Goal: Information Seeking & Learning: Learn about a topic

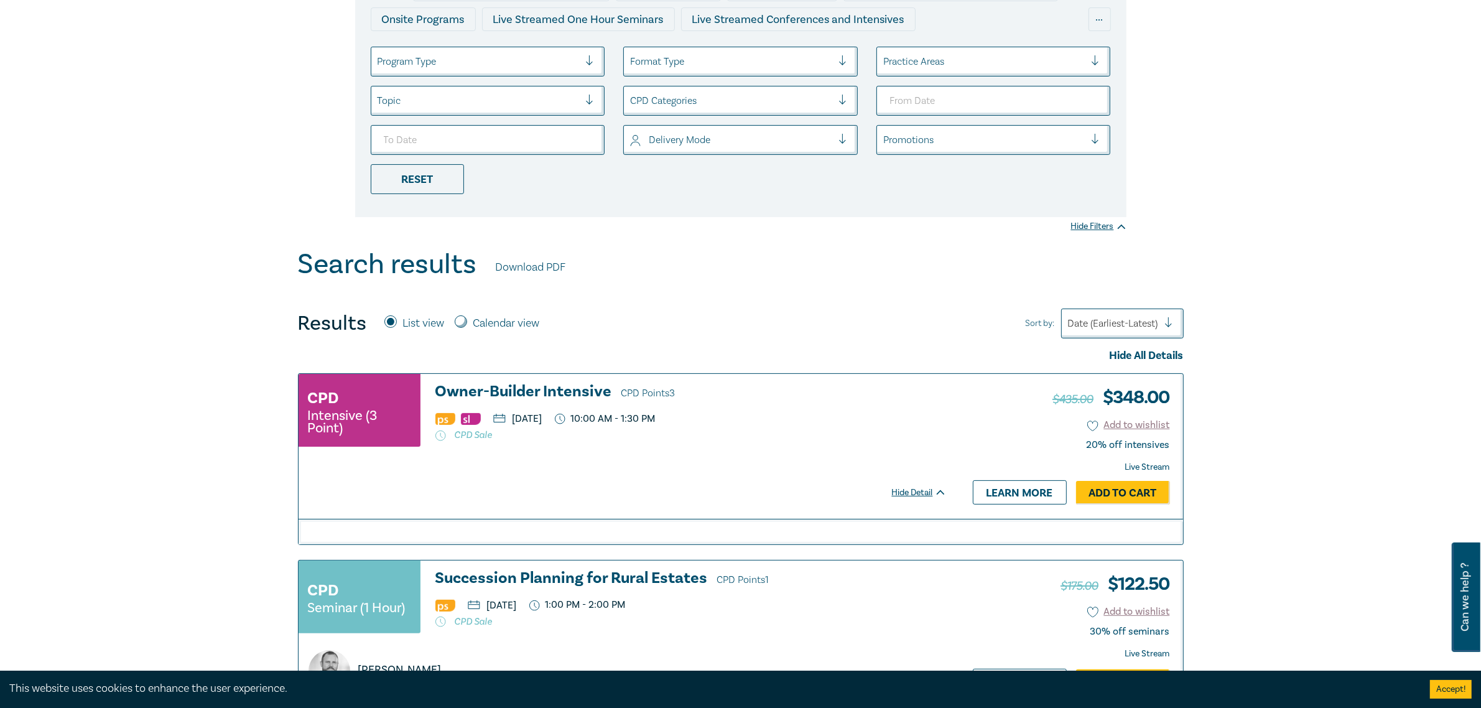
scroll to position [467, 0]
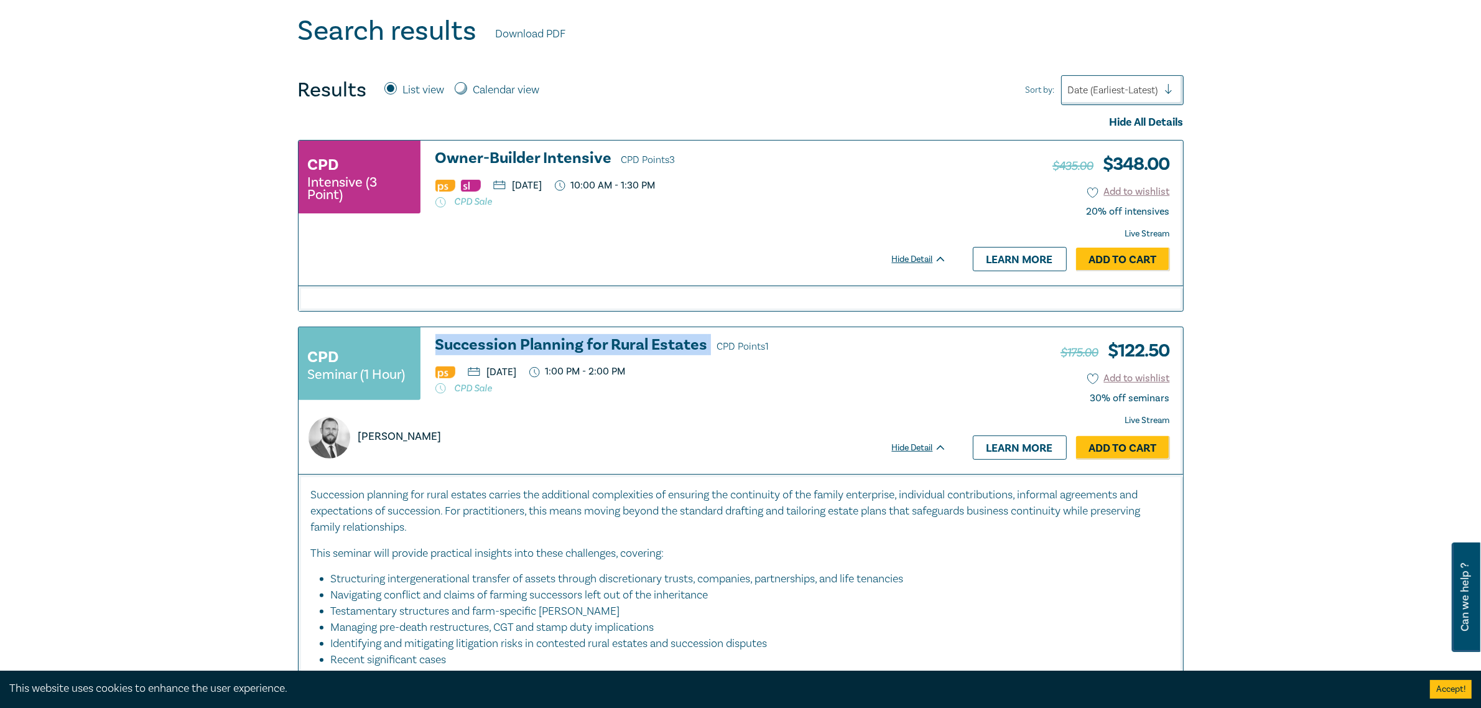
copy h3 "Succession Planning for Rural Estates"
drag, startPoint x: 478, startPoint y: 340, endPoint x: 710, endPoint y: 334, distance: 232.1
click at [710, 334] on div "CPD Seminar (1 Hour) Succession Planning for Rural Estates CPD Points 1 Thursda…" at bounding box center [629, 400] width 661 height 147
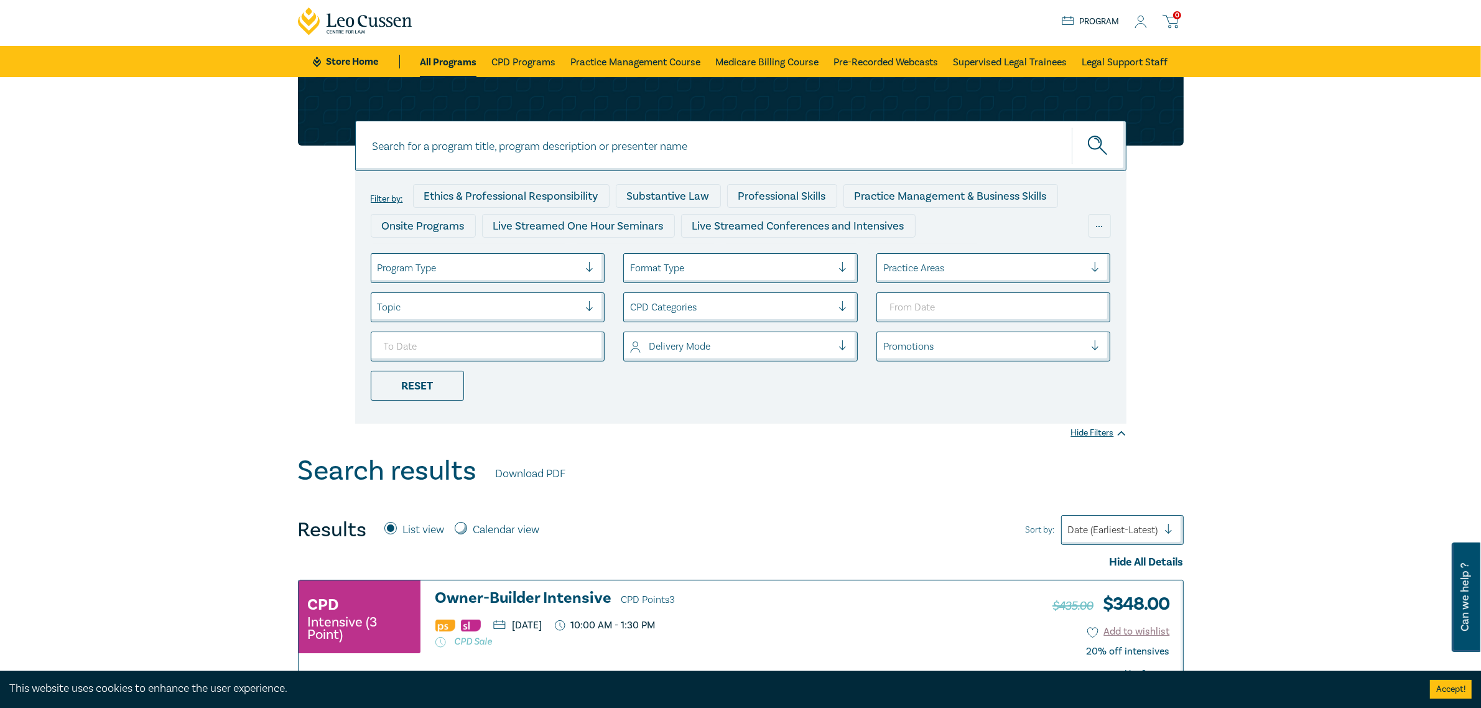
scroll to position [0, 0]
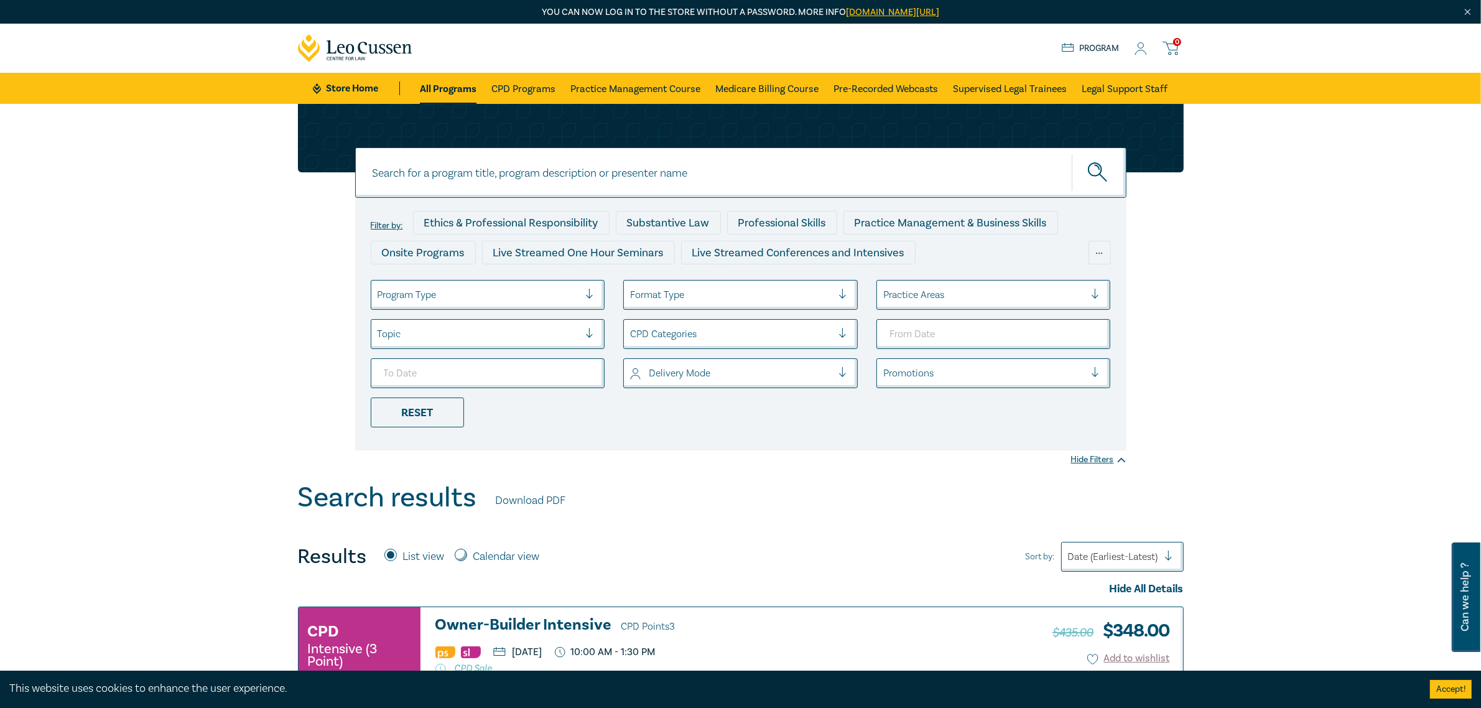
click at [188, 256] on div "Filter by: Ethics & Professional Responsibility Substantive Law Professional Sk…" at bounding box center [740, 293] width 1481 height 378
click at [1385, 237] on div "Filter by: Ethics & Professional Responsibility Substantive Law Professional Sk…" at bounding box center [740, 293] width 1481 height 378
click at [1372, 241] on div "Filter by: Ethics & Professional Responsibility Substantive Law Professional Sk…" at bounding box center [740, 293] width 1481 height 378
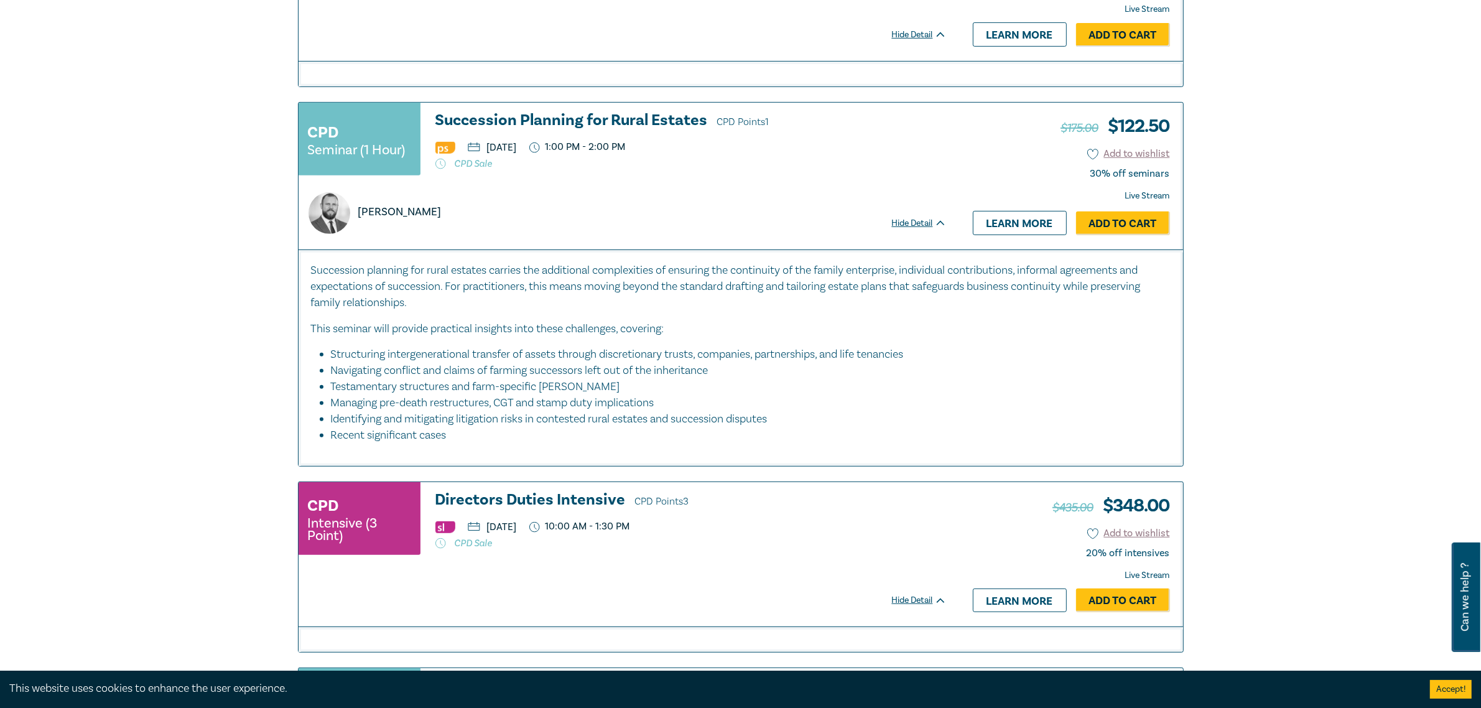
scroll to position [700, 0]
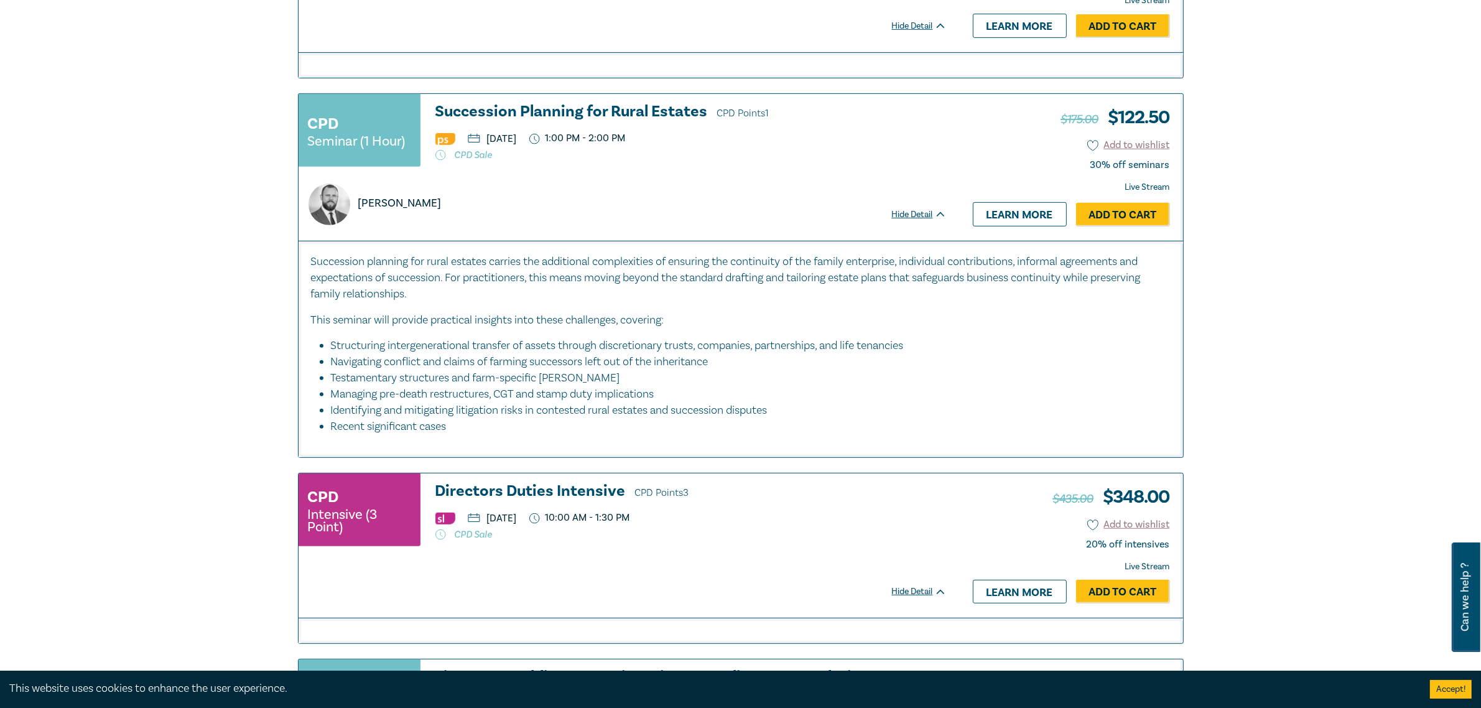
drag, startPoint x: 450, startPoint y: 256, endPoint x: 838, endPoint y: 324, distance: 394.1
click at [838, 324] on div "Succession planning for rural estates carries the additional complexities of en…" at bounding box center [741, 349] width 885 height 216
click at [912, 295] on p "Succession planning for rural estates carries the additional complexities of en…" at bounding box center [741, 278] width 860 height 49
click at [504, 284] on p "Succession planning for rural estates carries the additional complexities of en…" at bounding box center [741, 278] width 860 height 49
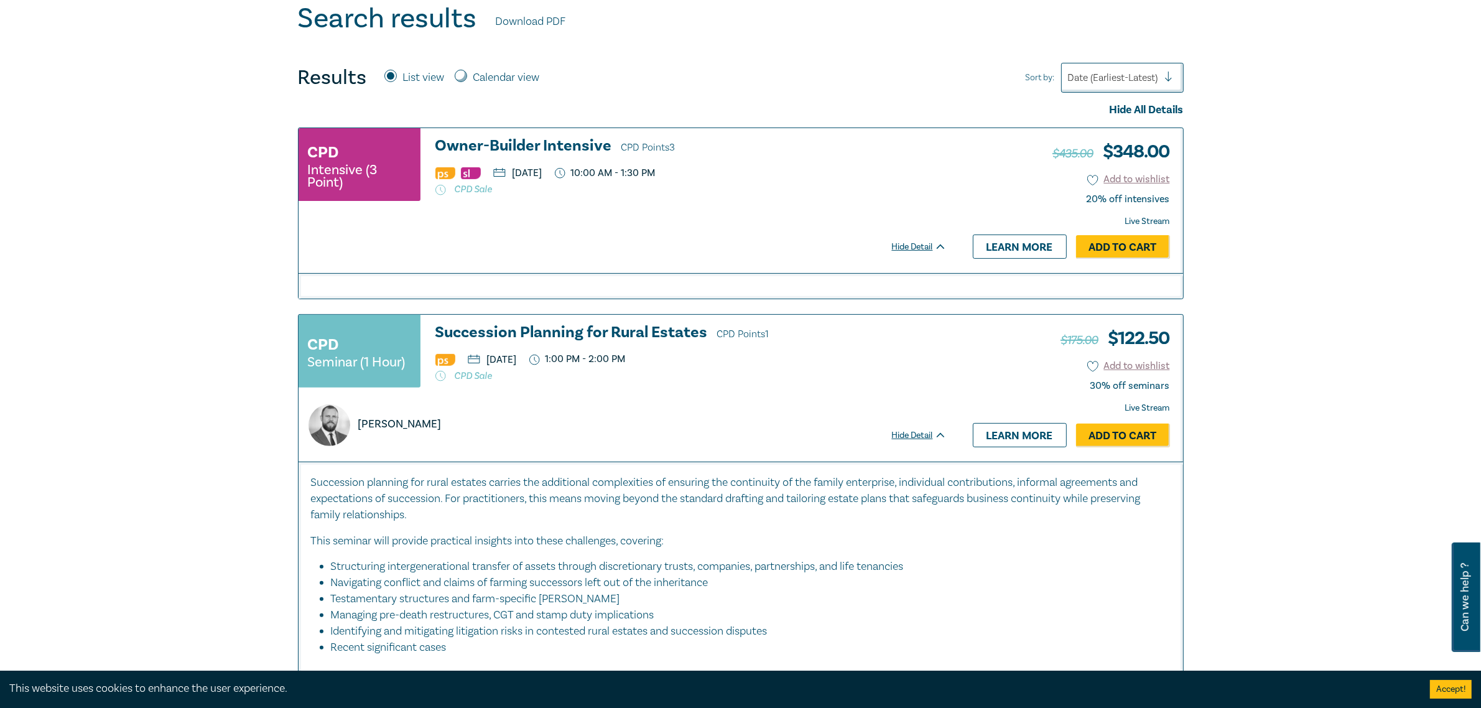
scroll to position [544, 0]
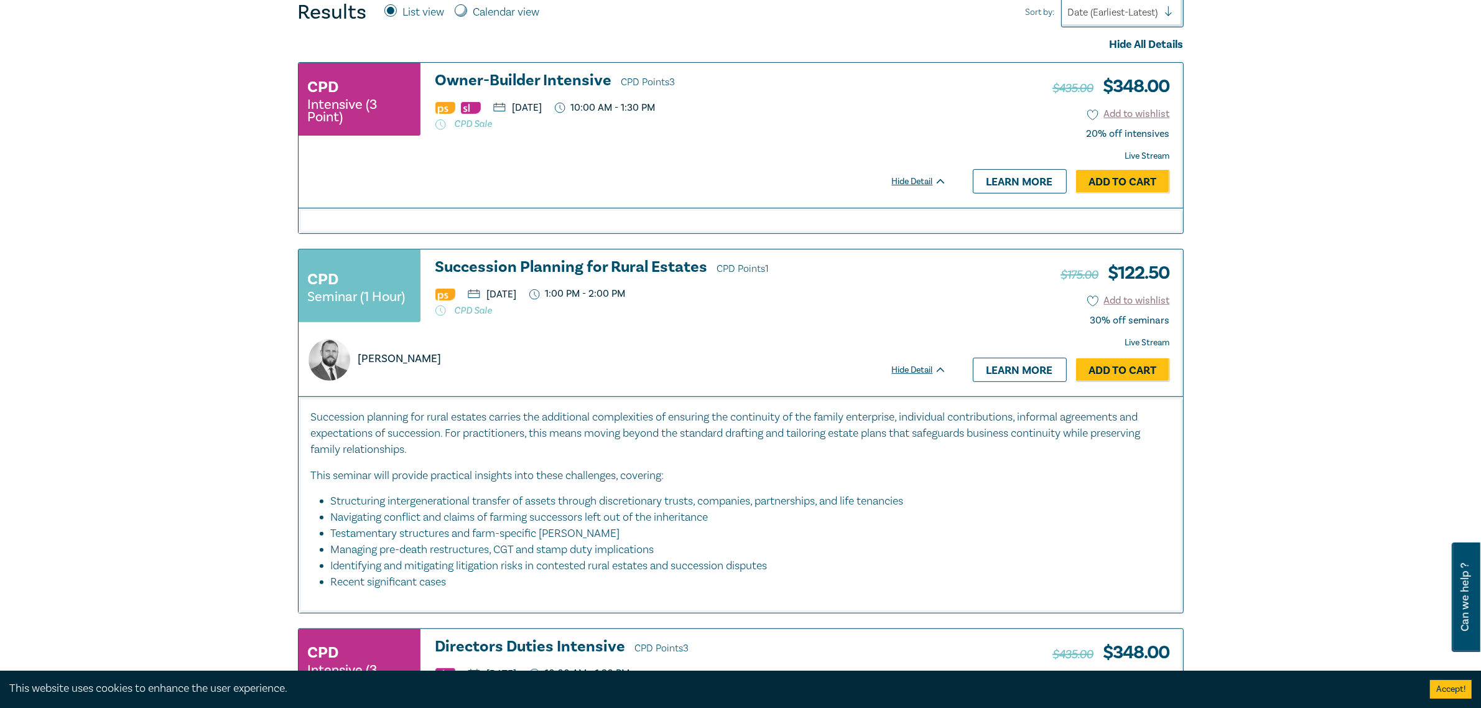
drag, startPoint x: 349, startPoint y: 465, endPoint x: 676, endPoint y: 483, distance: 327.7
click at [676, 483] on div "Succession planning for rural estates carries the additional complexities of en…" at bounding box center [741, 499] width 860 height 181
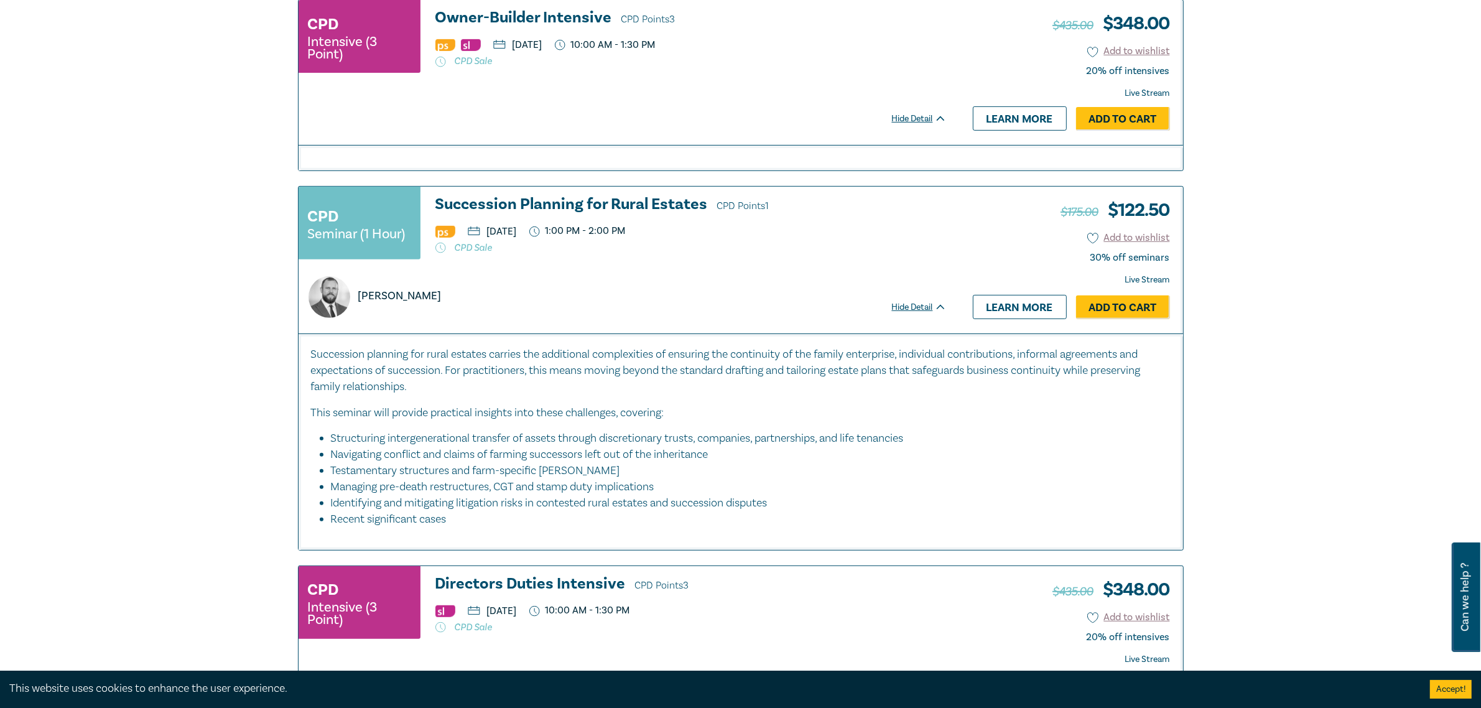
scroll to position [700, 0]
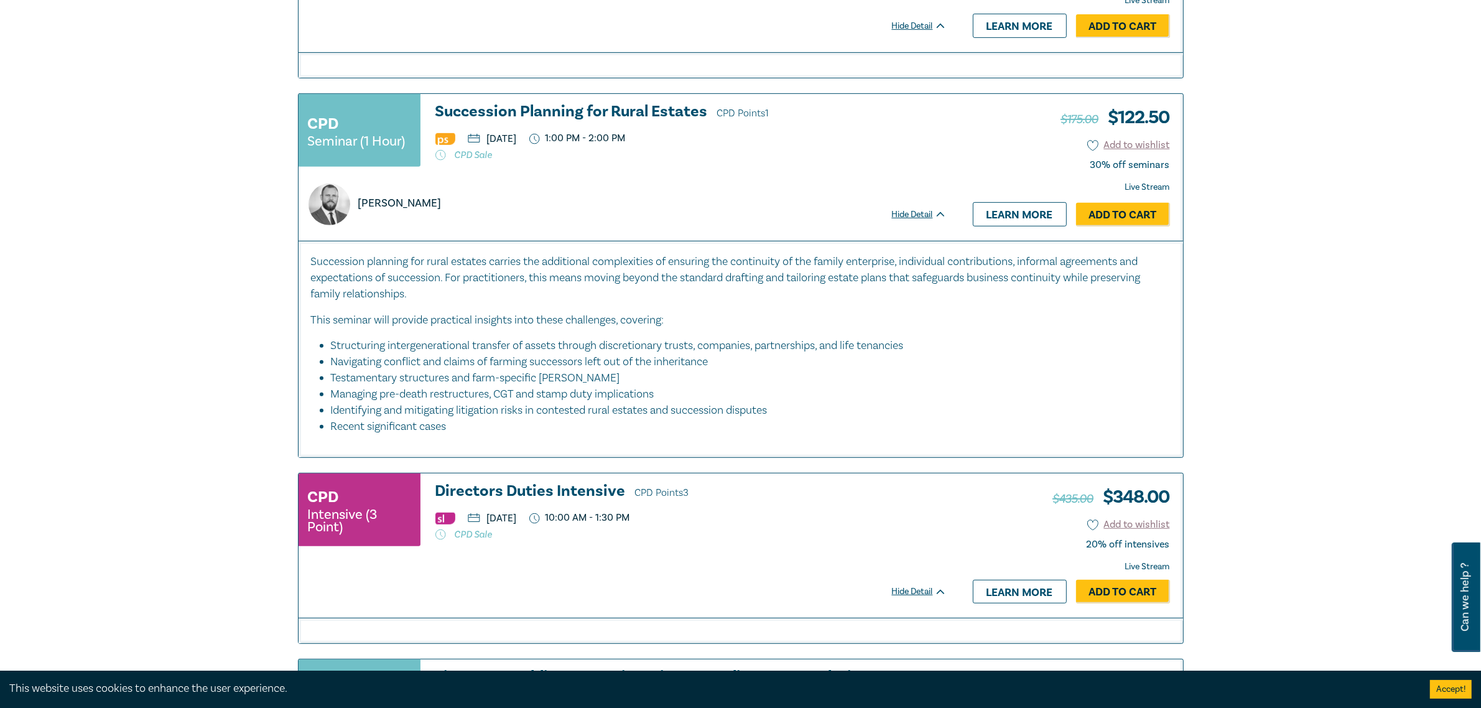
drag, startPoint x: 340, startPoint y: 343, endPoint x: 720, endPoint y: 373, distance: 381.3
click at [720, 372] on ul "Structuring intergenerational transfer of assets through discretionary trusts, …" at bounding box center [741, 386] width 860 height 96
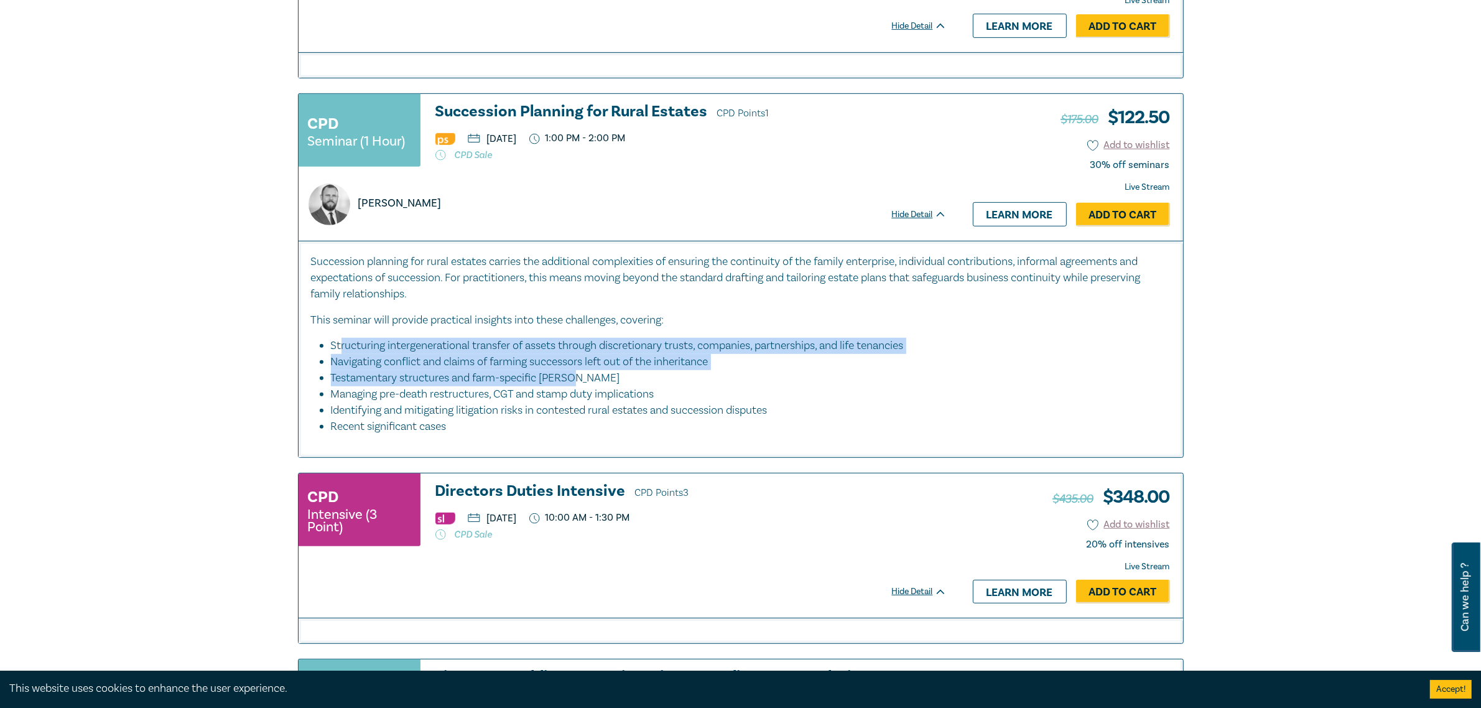
click at [722, 373] on li "Testamentary structures and farm-specific Wills" at bounding box center [744, 378] width 827 height 16
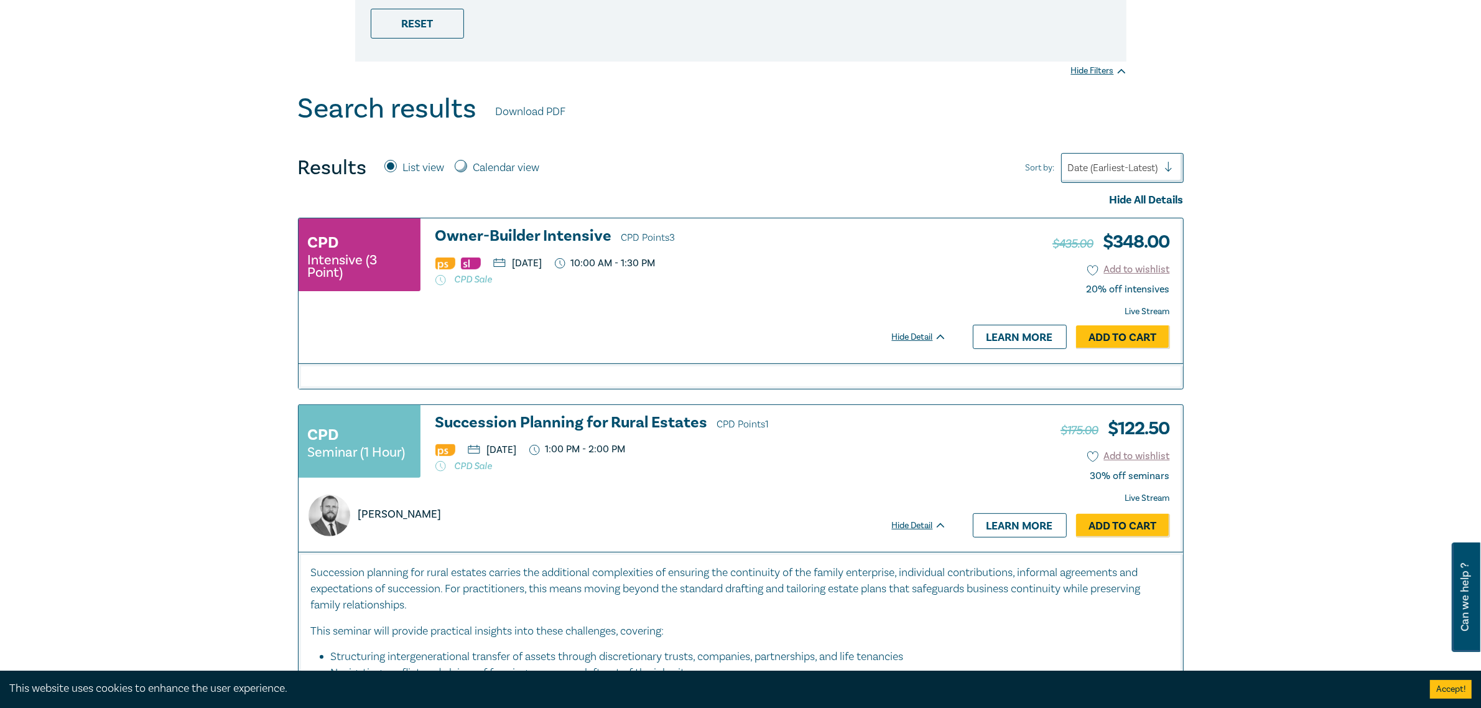
scroll to position [0, 0]
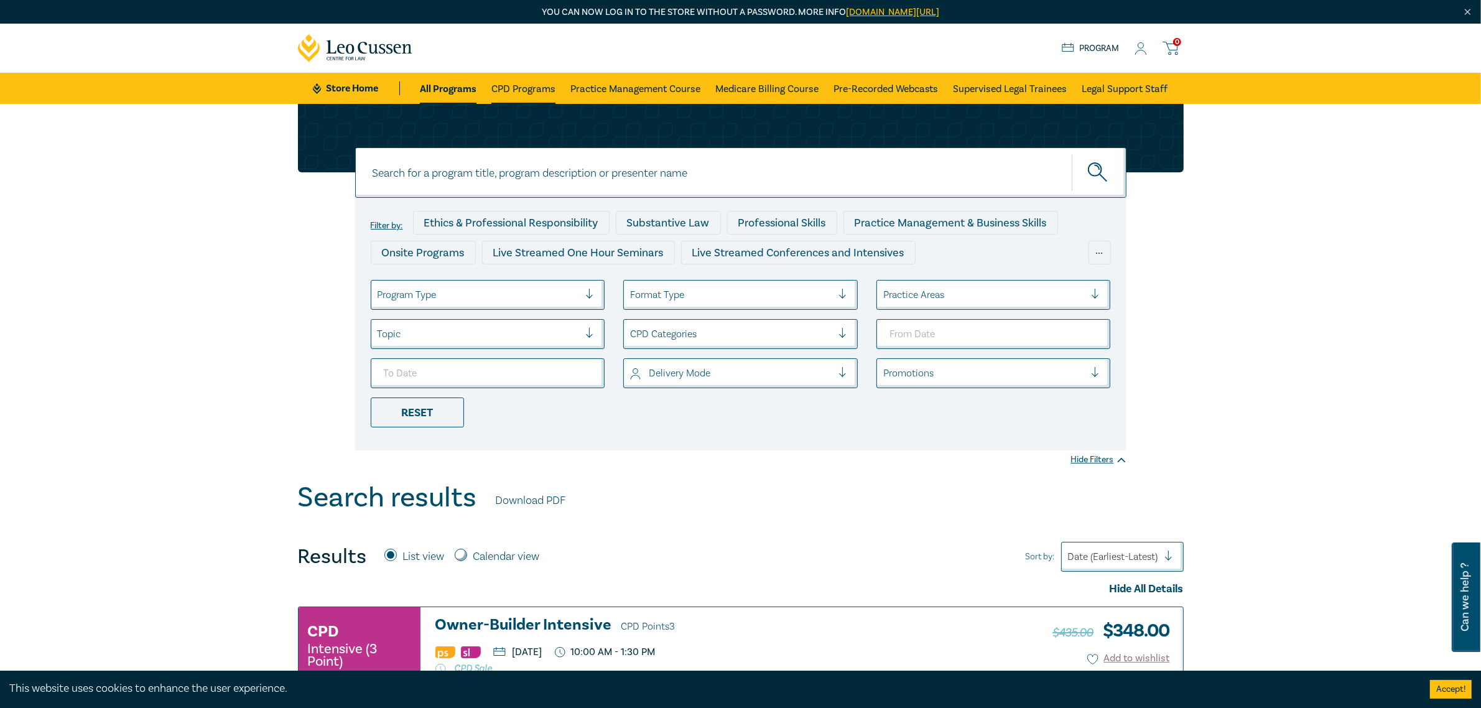
drag, startPoint x: 513, startPoint y: 86, endPoint x: 519, endPoint y: 90, distance: 7.6
click at [513, 86] on link "CPD Programs" at bounding box center [523, 88] width 64 height 31
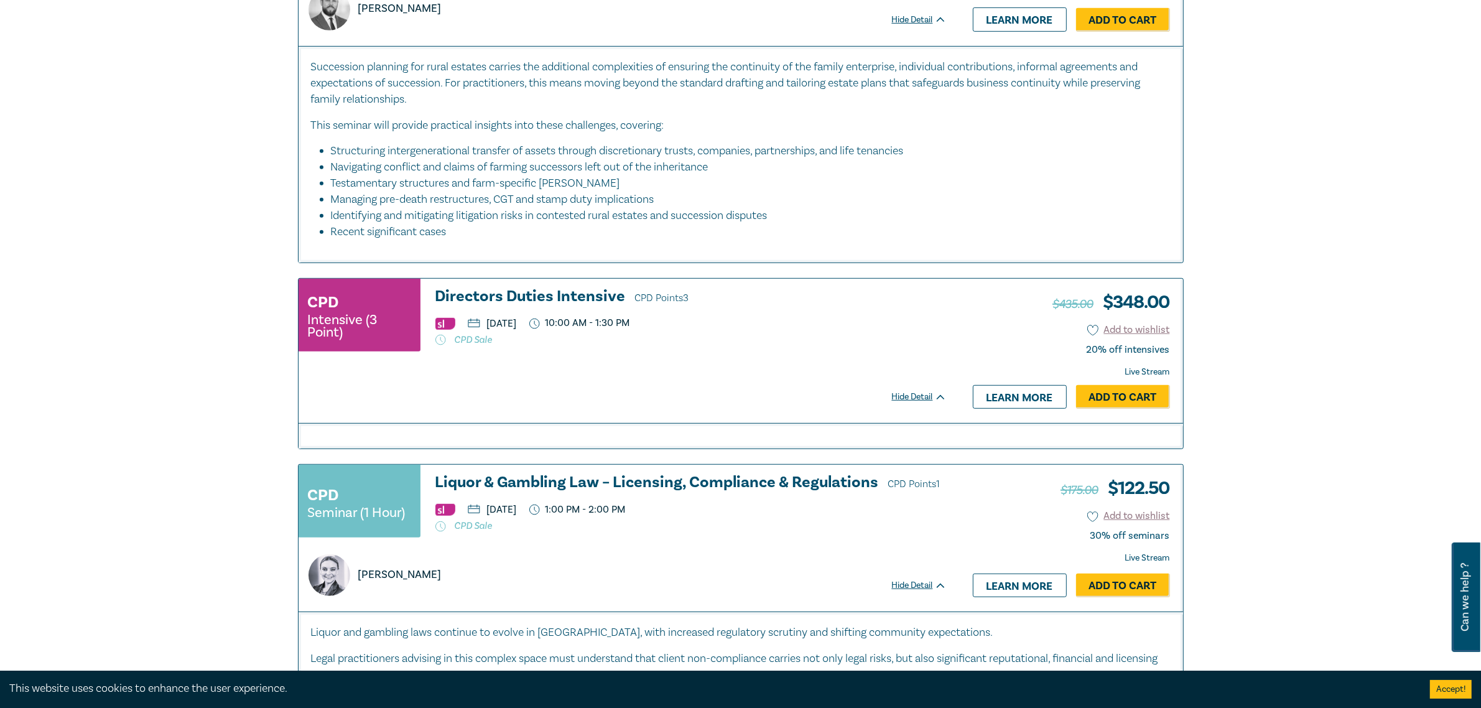
scroll to position [467, 0]
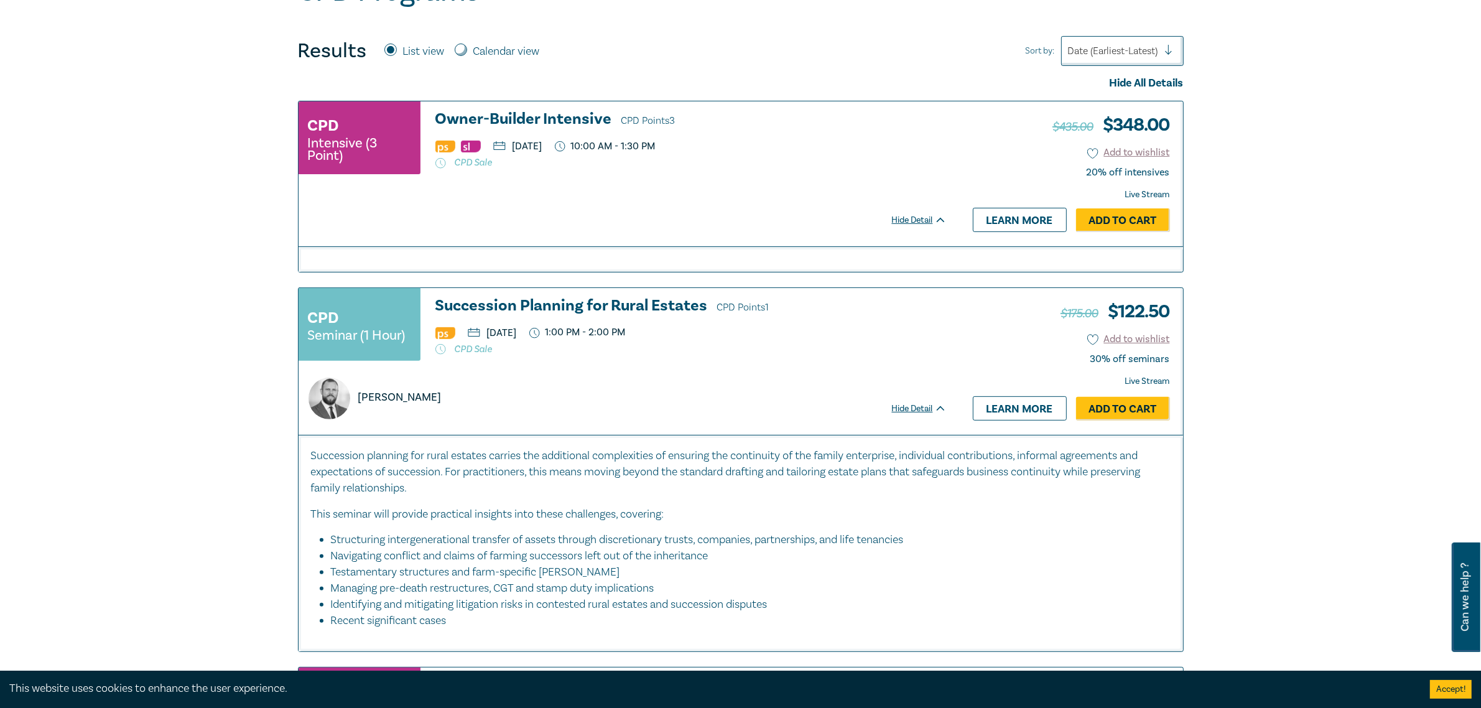
click at [467, 350] on p "CPD Sale" at bounding box center [690, 349] width 511 height 12
click at [542, 396] on div "Jack Conway" at bounding box center [622, 399] width 643 height 42
drag, startPoint x: 427, startPoint y: 300, endPoint x: 706, endPoint y: 300, distance: 278.7
click at [706, 300] on div "CPD Seminar (1 Hour) Succession Planning for Rural Estates CPD Points 1 Thursda…" at bounding box center [623, 329] width 648 height 65
copy h3 "Succession Planning for Rural Estates"
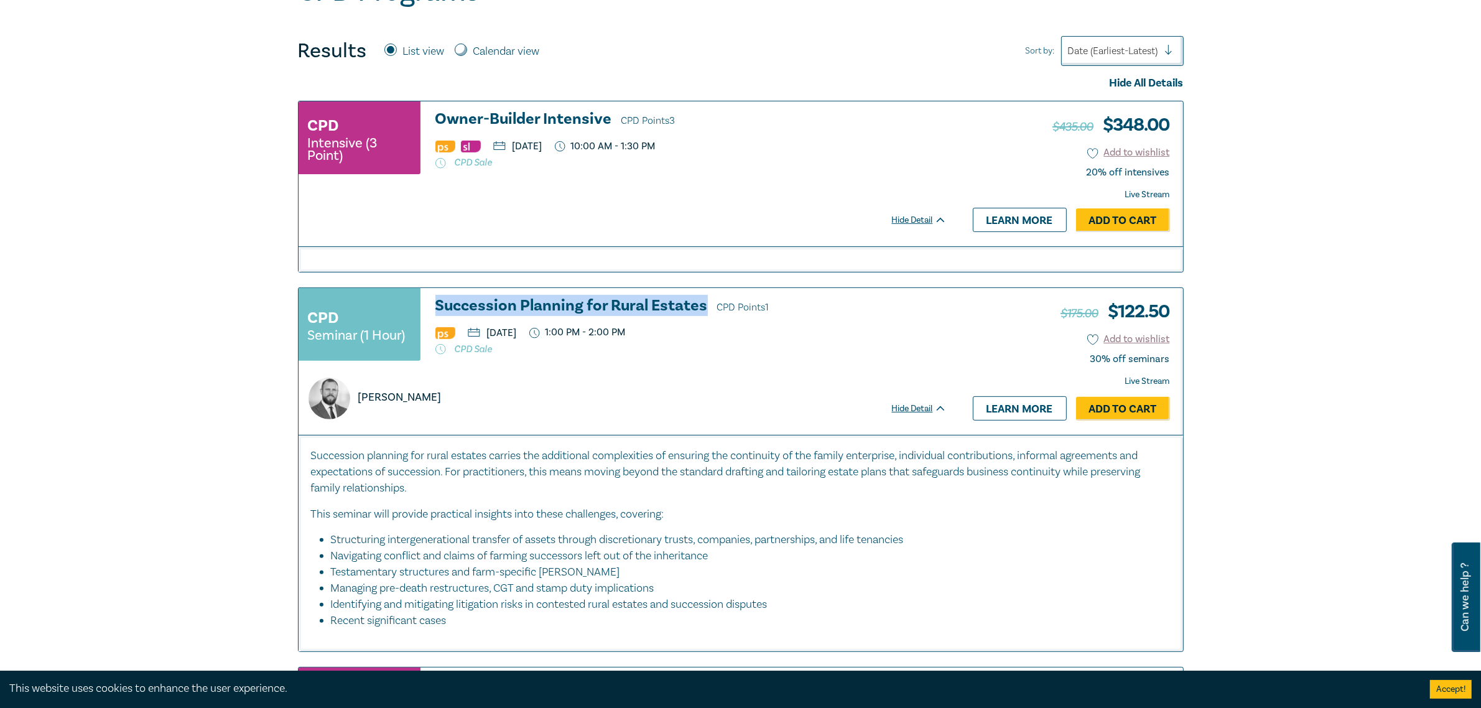
drag, startPoint x: 381, startPoint y: 477, endPoint x: 559, endPoint y: 490, distance: 178.4
click at [559, 490] on p "Succession planning for rural estates carries the additional complexities of en…" at bounding box center [741, 472] width 860 height 49
drag, startPoint x: 536, startPoint y: 470, endPoint x: 688, endPoint y: 488, distance: 153.5
click at [688, 488] on p "Succession planning for rural estates carries the additional complexities of en…" at bounding box center [741, 472] width 860 height 49
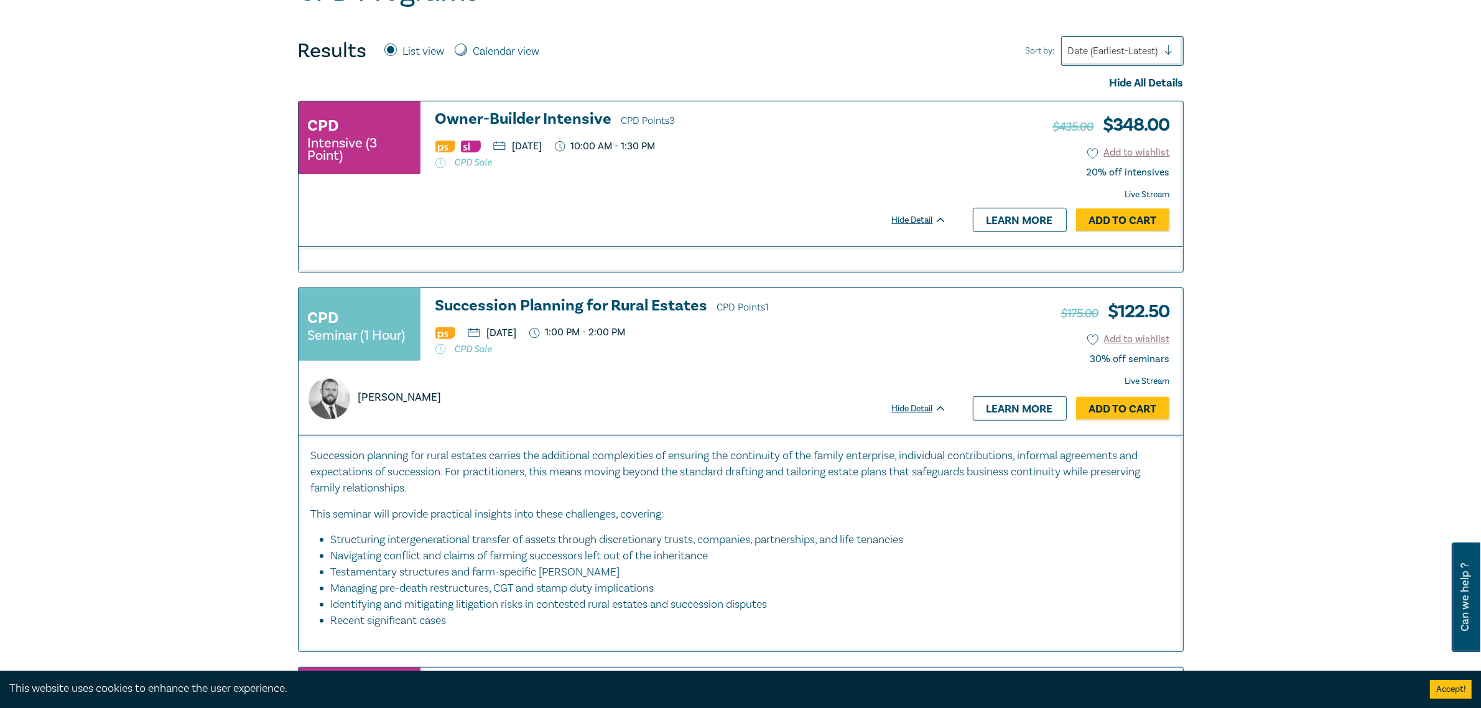
click at [692, 488] on p "Succession planning for rural estates carries the additional complexities of en…" at bounding box center [741, 472] width 860 height 49
drag, startPoint x: 429, startPoint y: 297, endPoint x: 715, endPoint y: 307, distance: 286.3
click at [715, 307] on div "CPD Seminar (1 Hour) Succession Planning for Rural Estates CPD Points 1 Thursda…" at bounding box center [629, 361] width 661 height 147
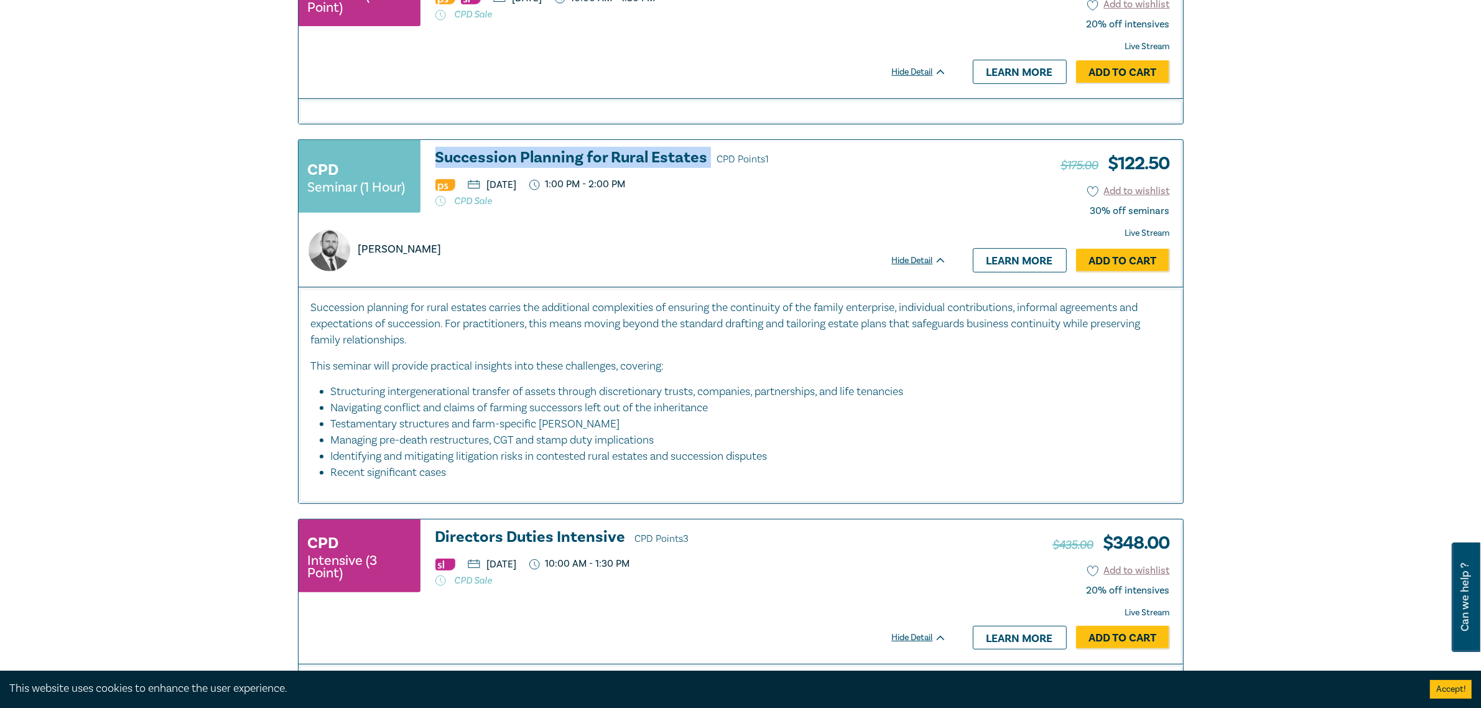
scroll to position [622, 0]
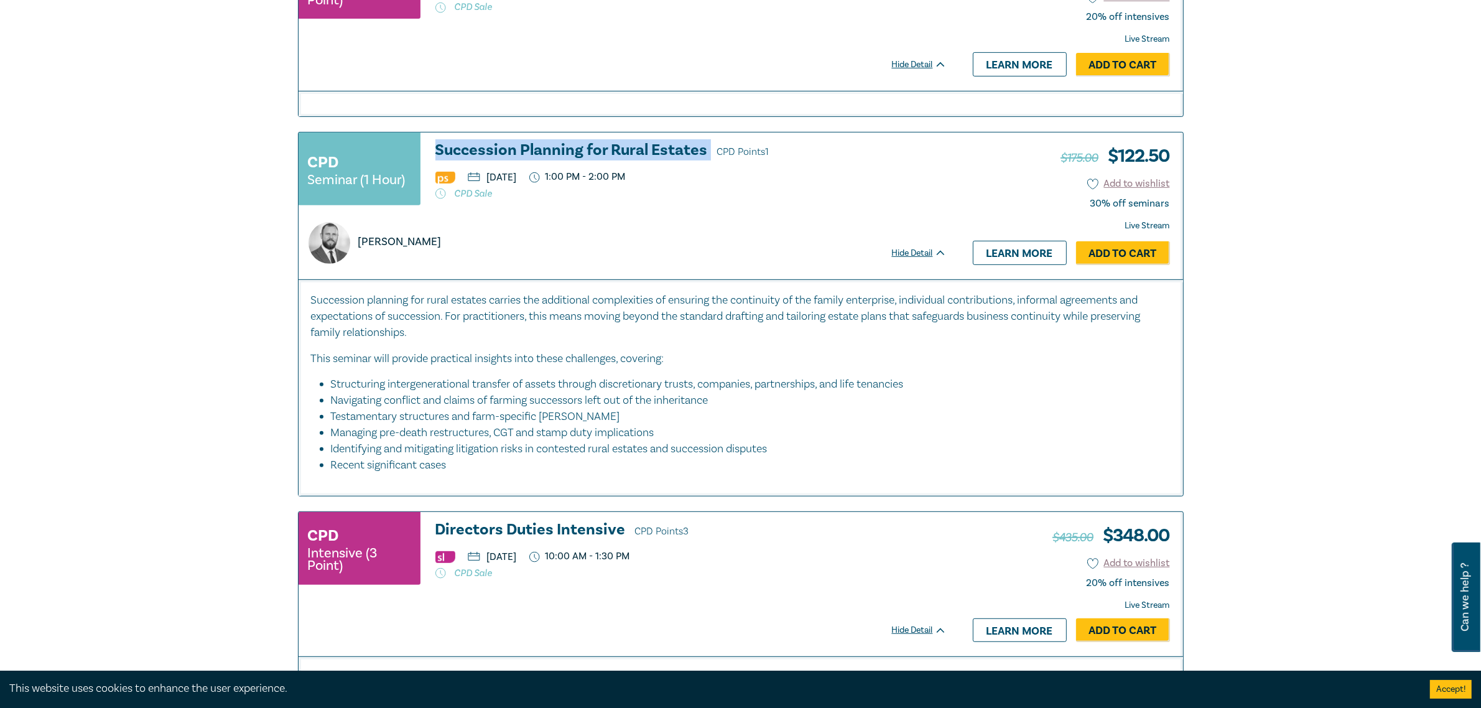
drag, startPoint x: 343, startPoint y: 436, endPoint x: 677, endPoint y: 433, distance: 334.1
click at [677, 433] on li "Managing pre-death restructures, CGT and stamp duty implications" at bounding box center [744, 433] width 827 height 16
click at [591, 358] on p "This seminar will provide practical insights into these challenges, covering:" at bounding box center [741, 359] width 860 height 16
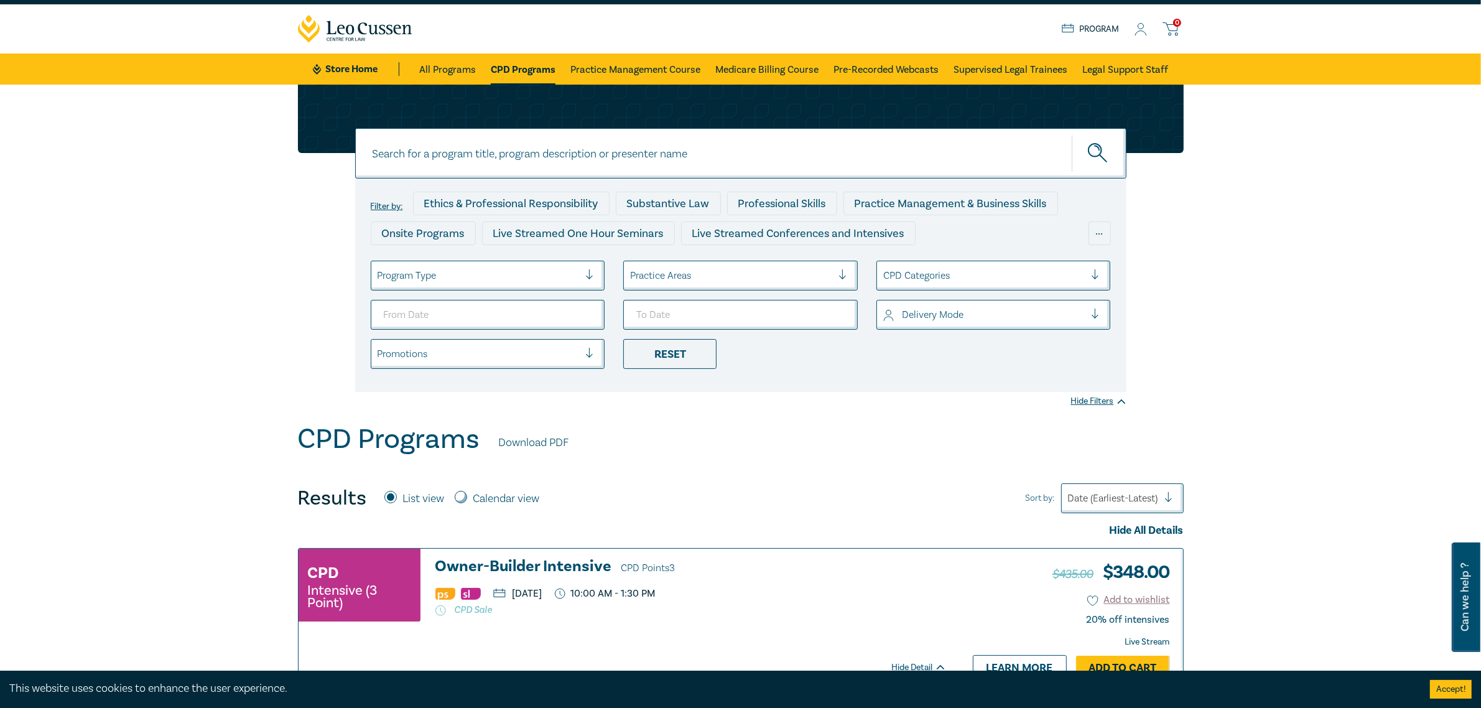
scroll to position [0, 0]
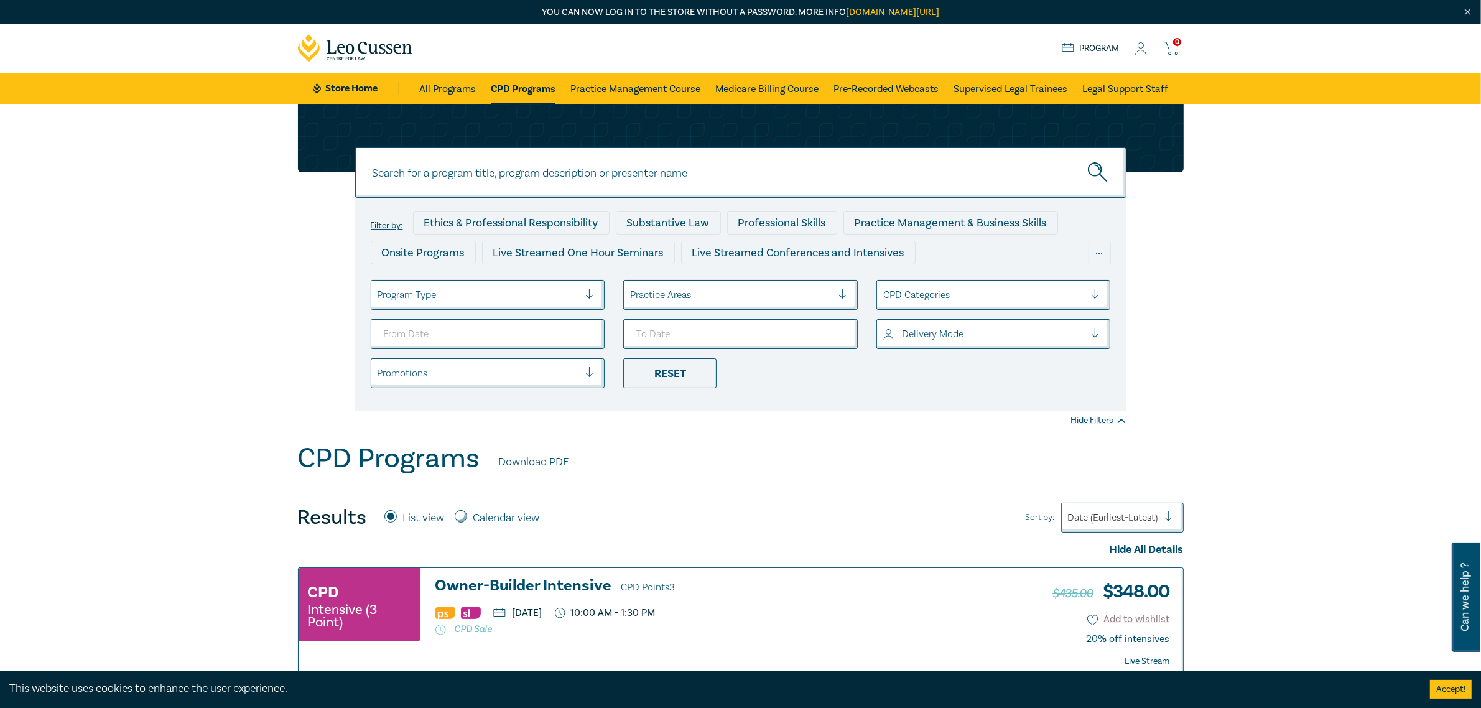
click at [582, 295] on div "Program Type" at bounding box center [478, 294] width 215 height 21
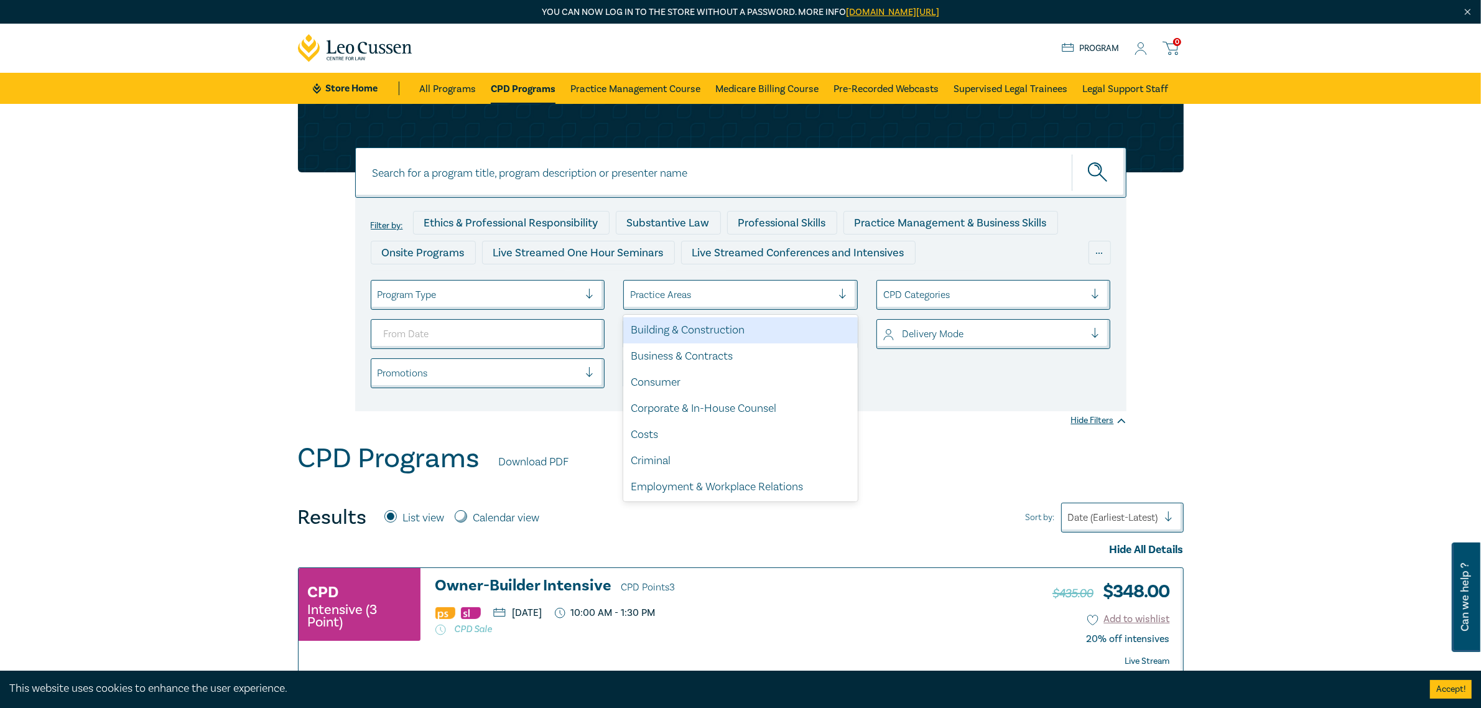
click at [734, 289] on div at bounding box center [731, 295] width 202 height 16
click at [700, 324] on div "Building & Construction" at bounding box center [740, 330] width 235 height 26
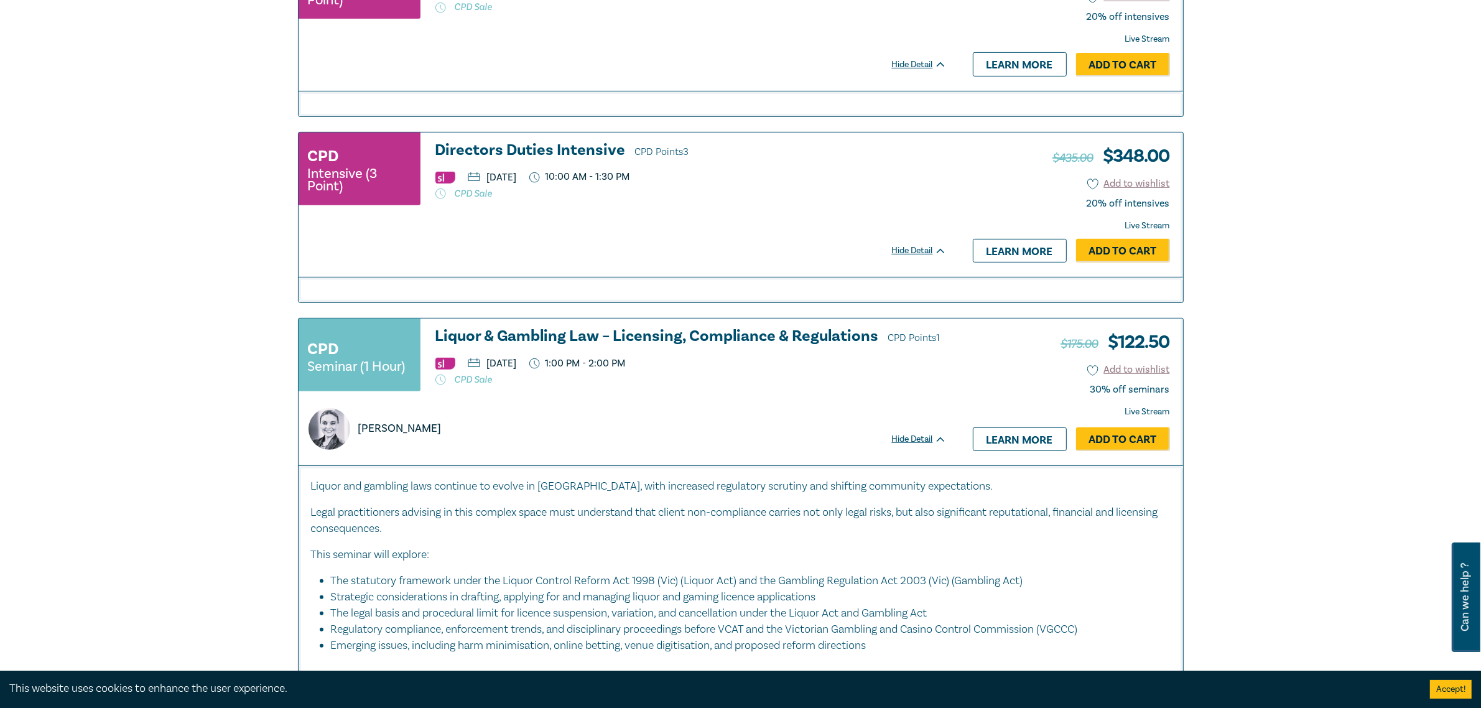
scroll to position [700, 0]
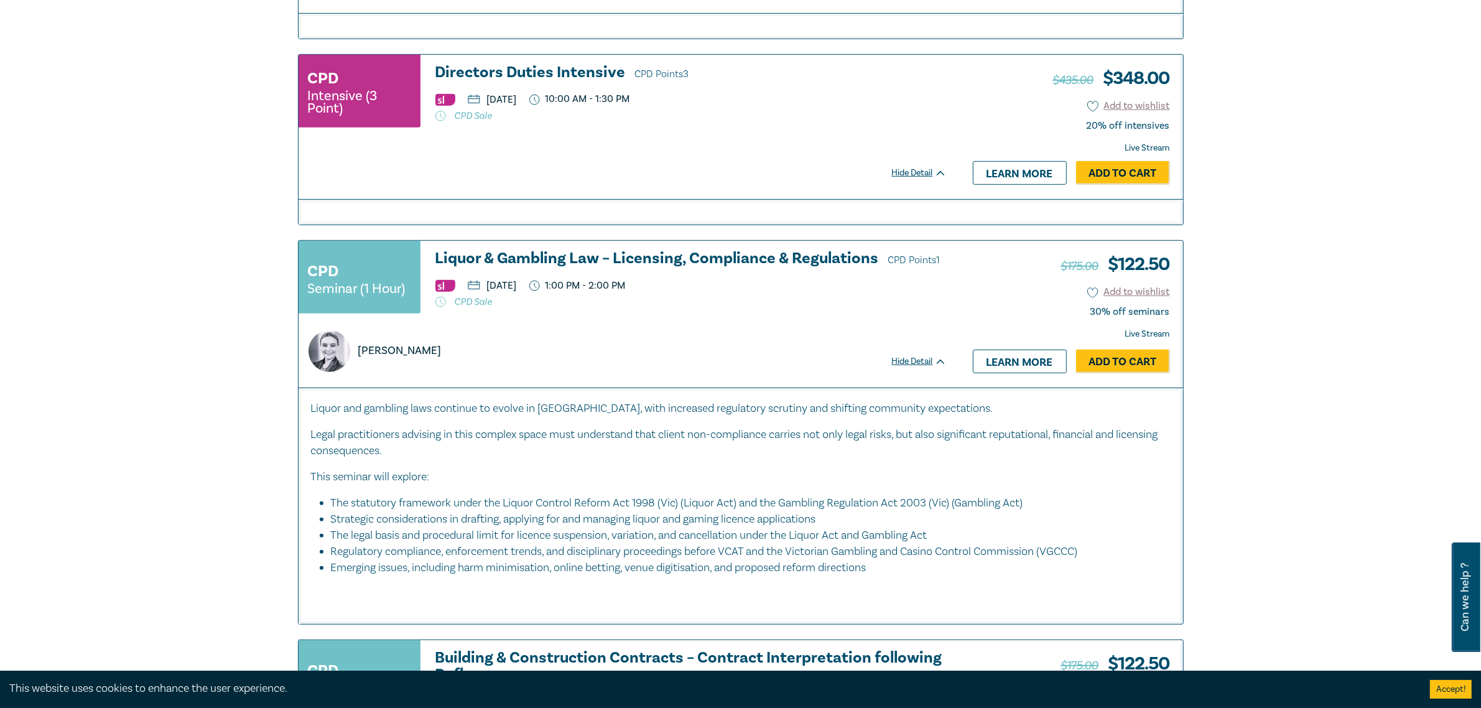
drag, startPoint x: 325, startPoint y: 406, endPoint x: 685, endPoint y: 465, distance: 365.0
click at [685, 465] on div "Liquor and gambling laws continue to evolve in Victoria, with increased regulat…" at bounding box center [741, 501] width 860 height 201
click at [688, 467] on div "Liquor and gambling laws continue to evolve in Victoria, with increased regulat…" at bounding box center [741, 501] width 860 height 201
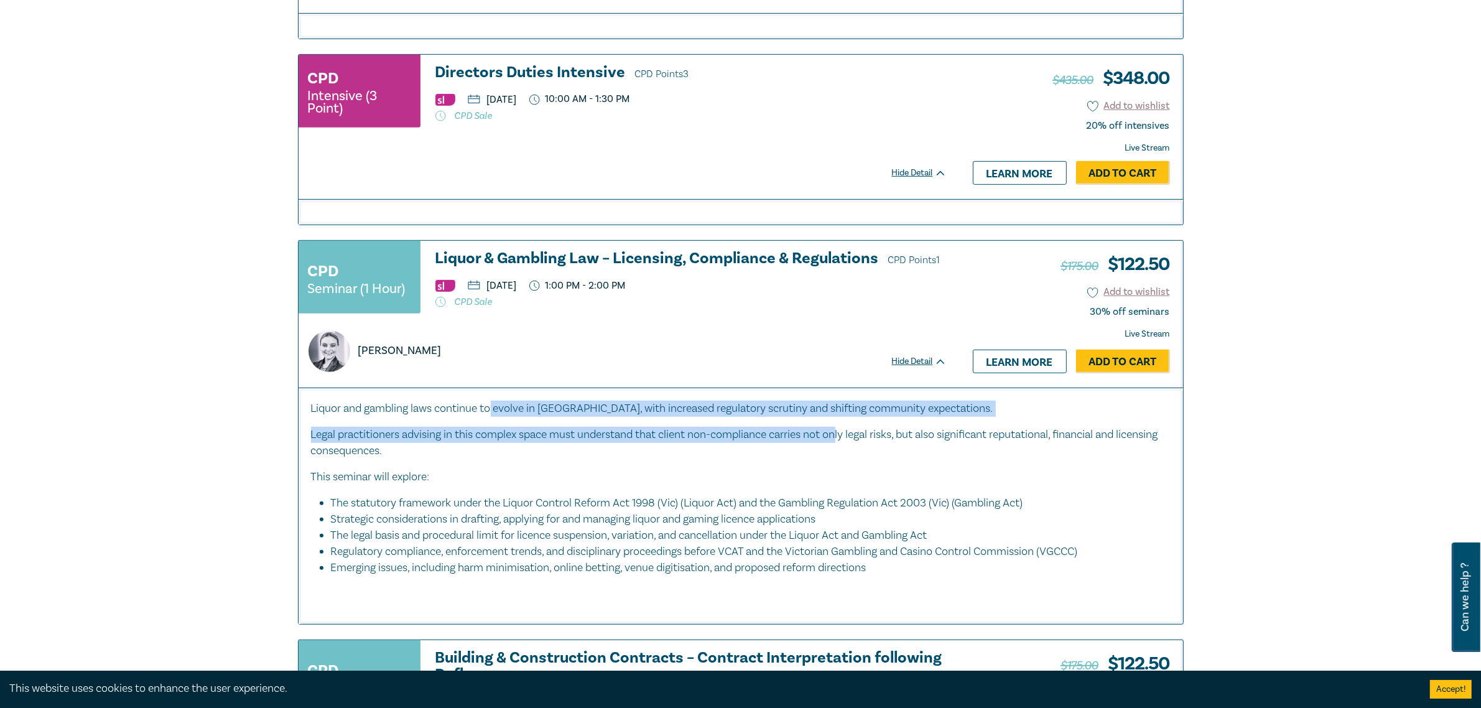
drag, startPoint x: 493, startPoint y: 401, endPoint x: 844, endPoint y: 445, distance: 353.6
click at [844, 445] on div "Liquor and gambling laws continue to evolve in Victoria, with increased regulat…" at bounding box center [741, 506] width 885 height 236
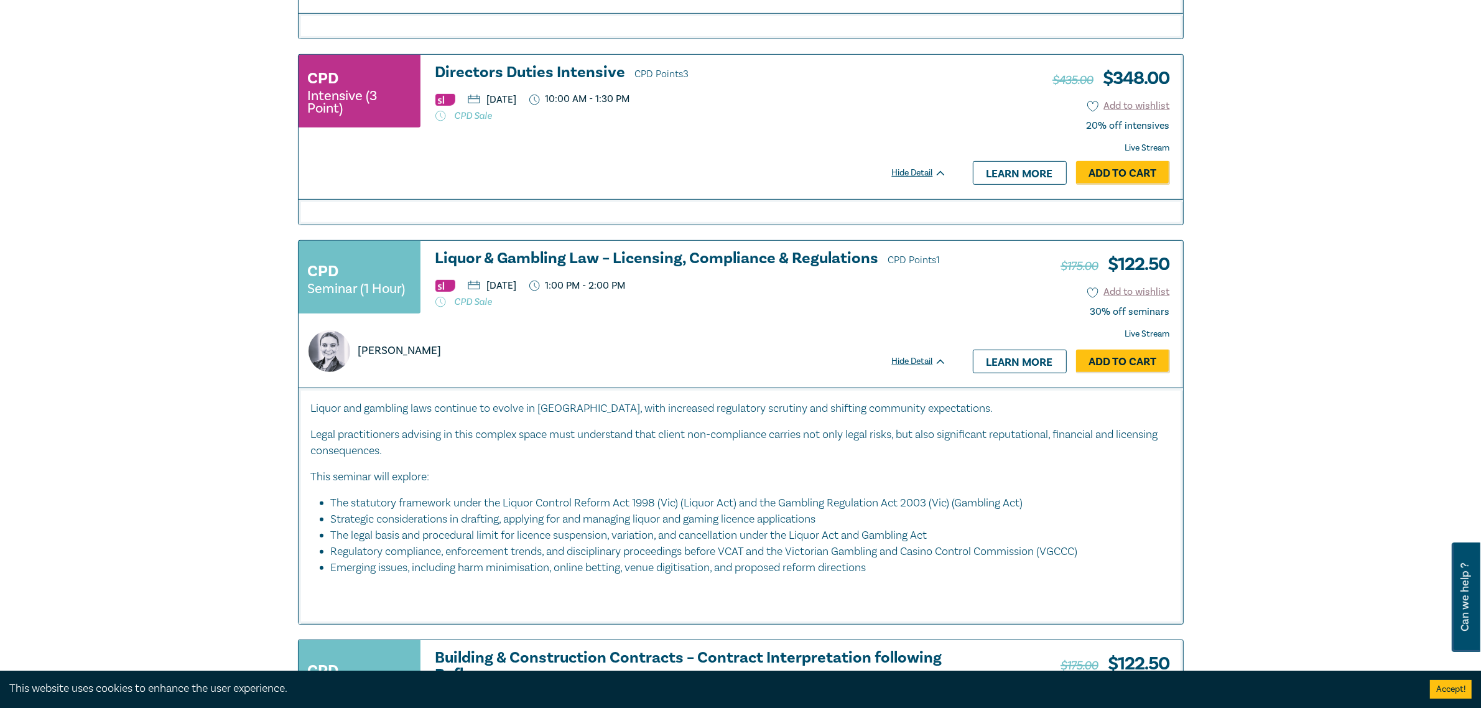
click at [844, 446] on p "Legal practitioners advising in this complex space must understand that client …" at bounding box center [741, 443] width 860 height 32
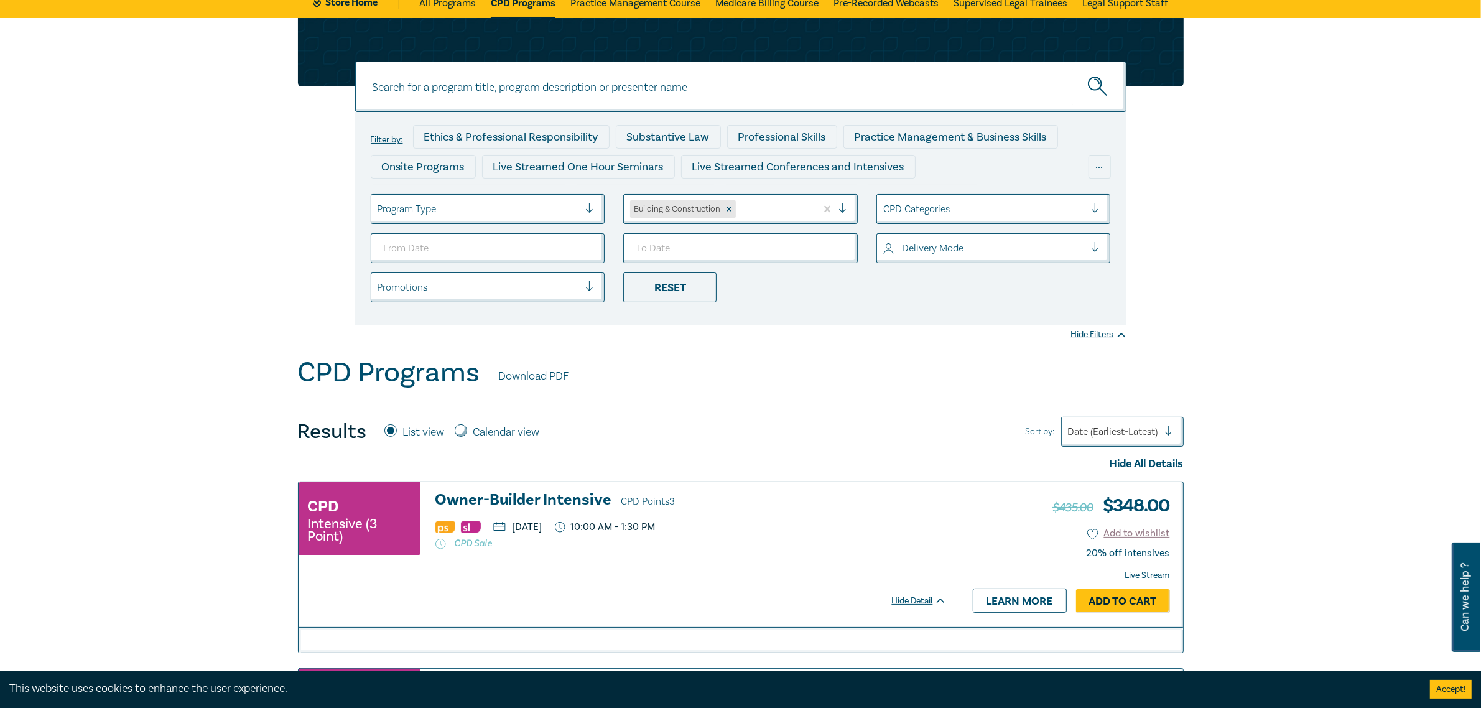
scroll to position [0, 0]
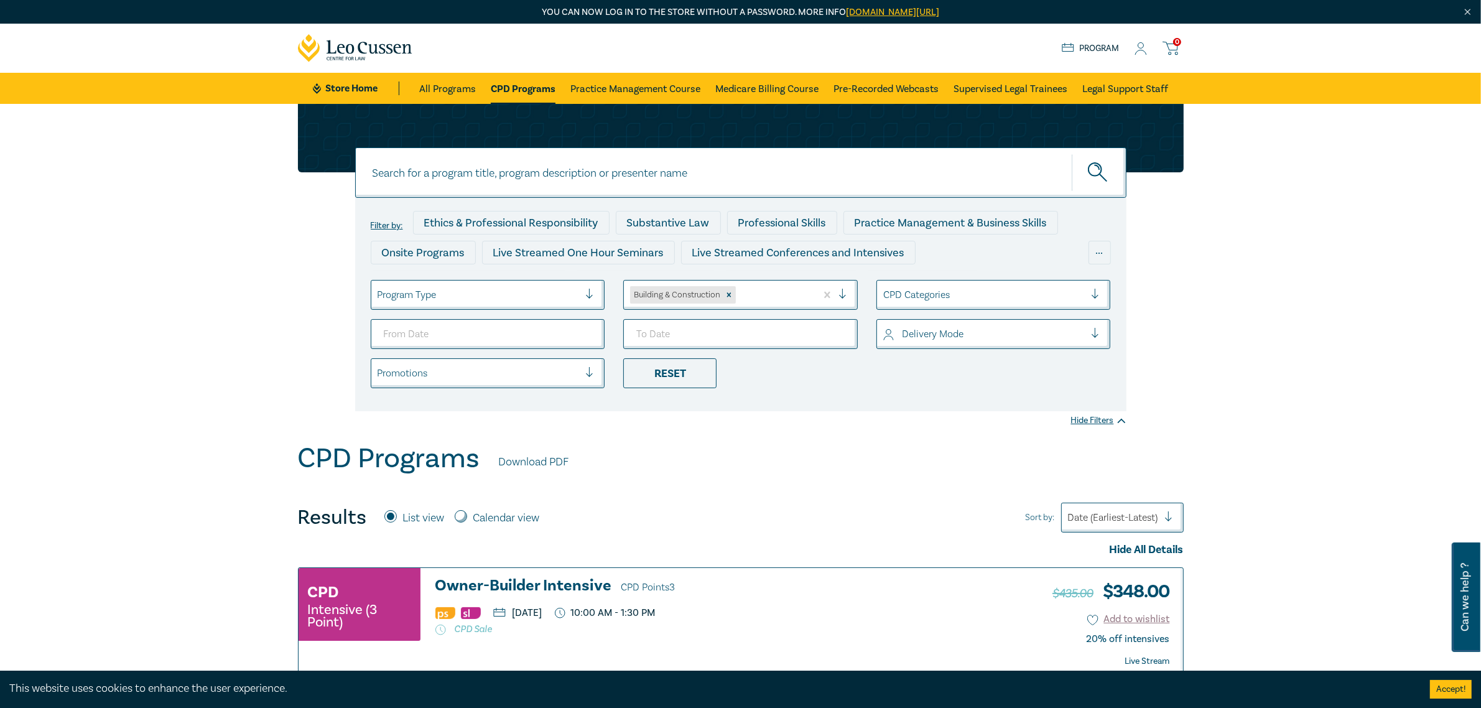
click at [946, 299] on div at bounding box center [984, 295] width 202 height 16
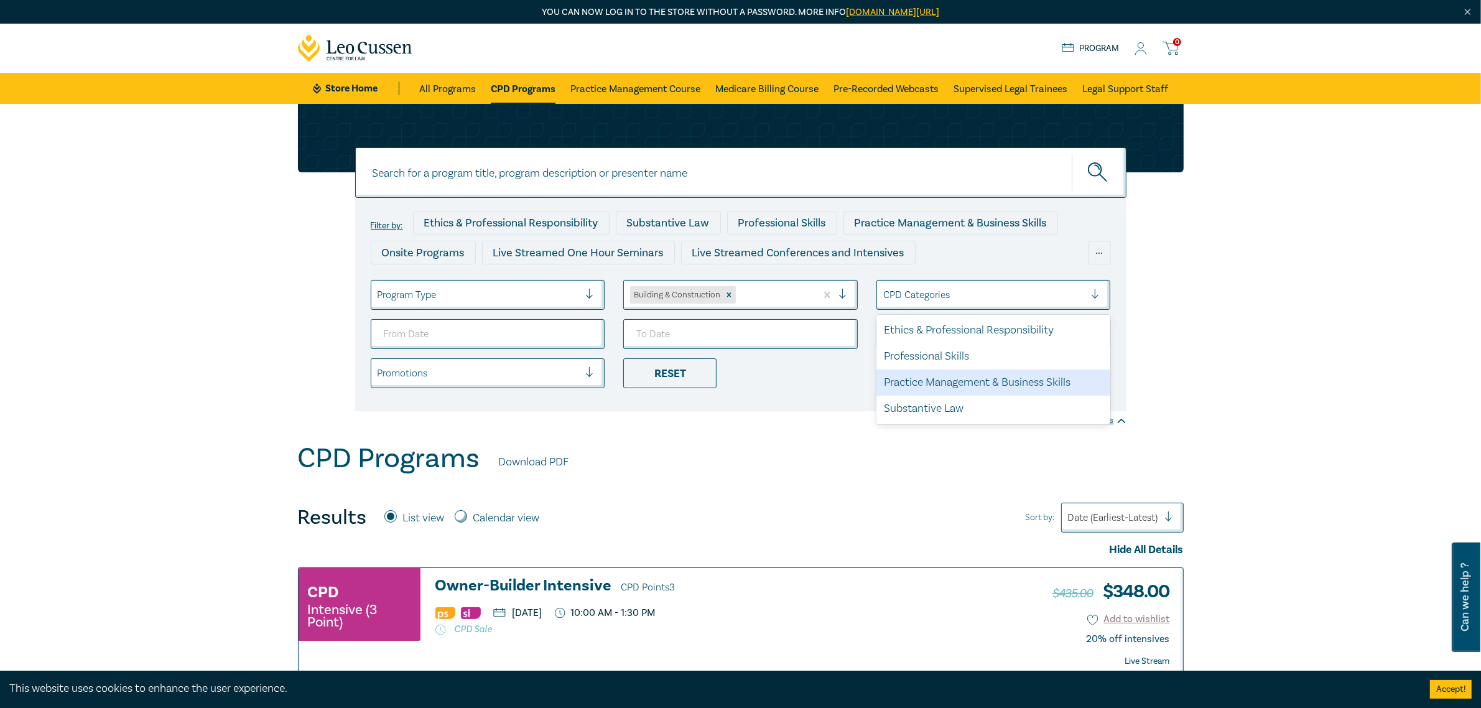
click at [955, 379] on div "Practice Management & Business Skills" at bounding box center [994, 383] width 235 height 26
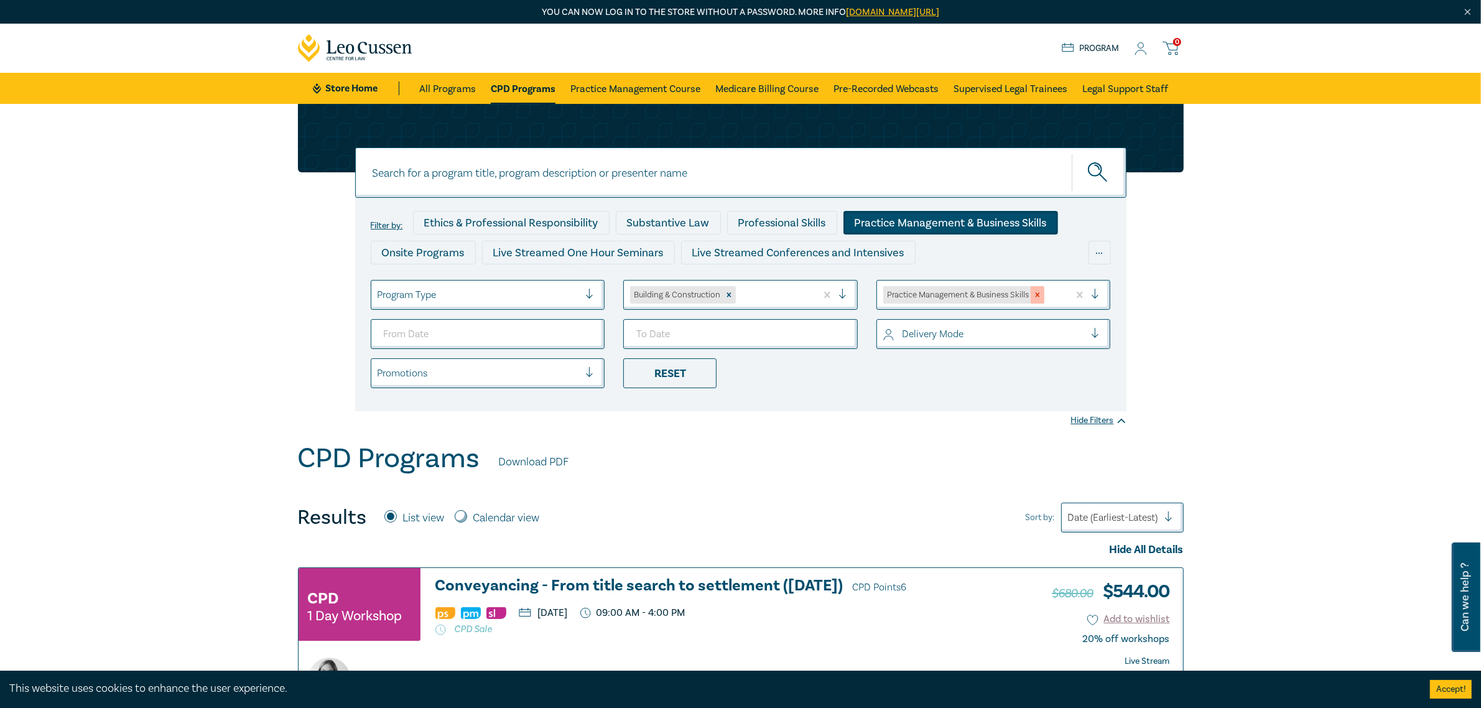
click at [1038, 297] on icon "Remove Practice Management & Business Skills" at bounding box center [1037, 295] width 4 height 4
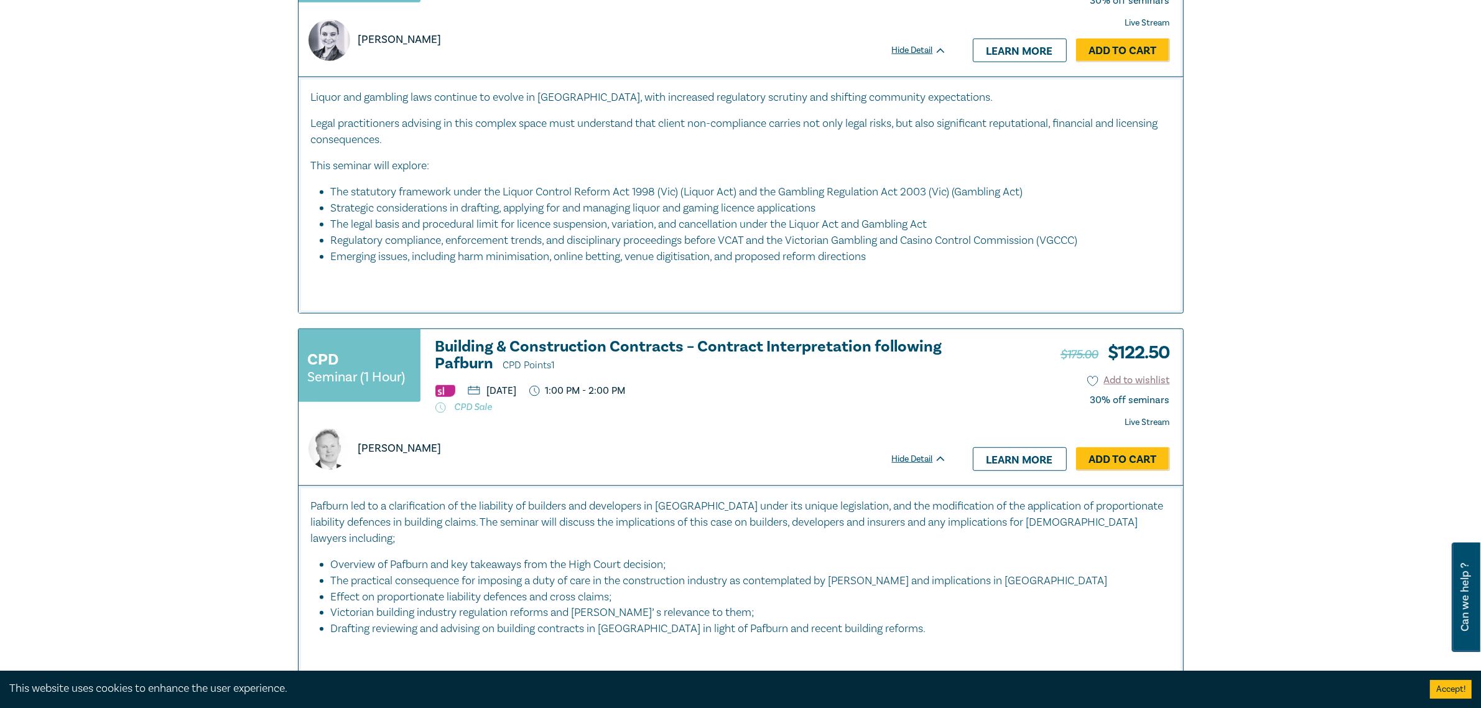
scroll to position [1089, 0]
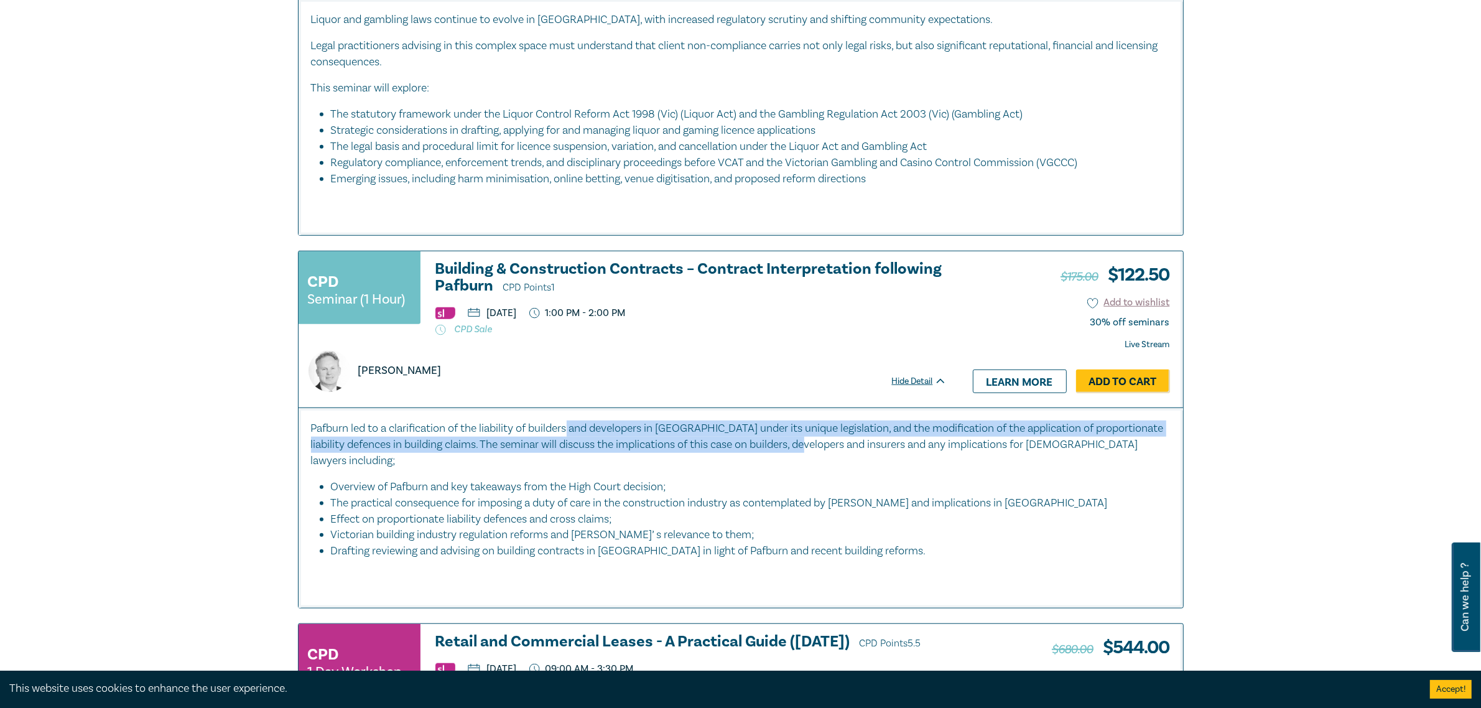
drag, startPoint x: 571, startPoint y: 427, endPoint x: 850, endPoint y: 451, distance: 280.3
click at [849, 451] on p "Pafburn led to a clarification of the liability of builders and developers in N…" at bounding box center [741, 445] width 860 height 49
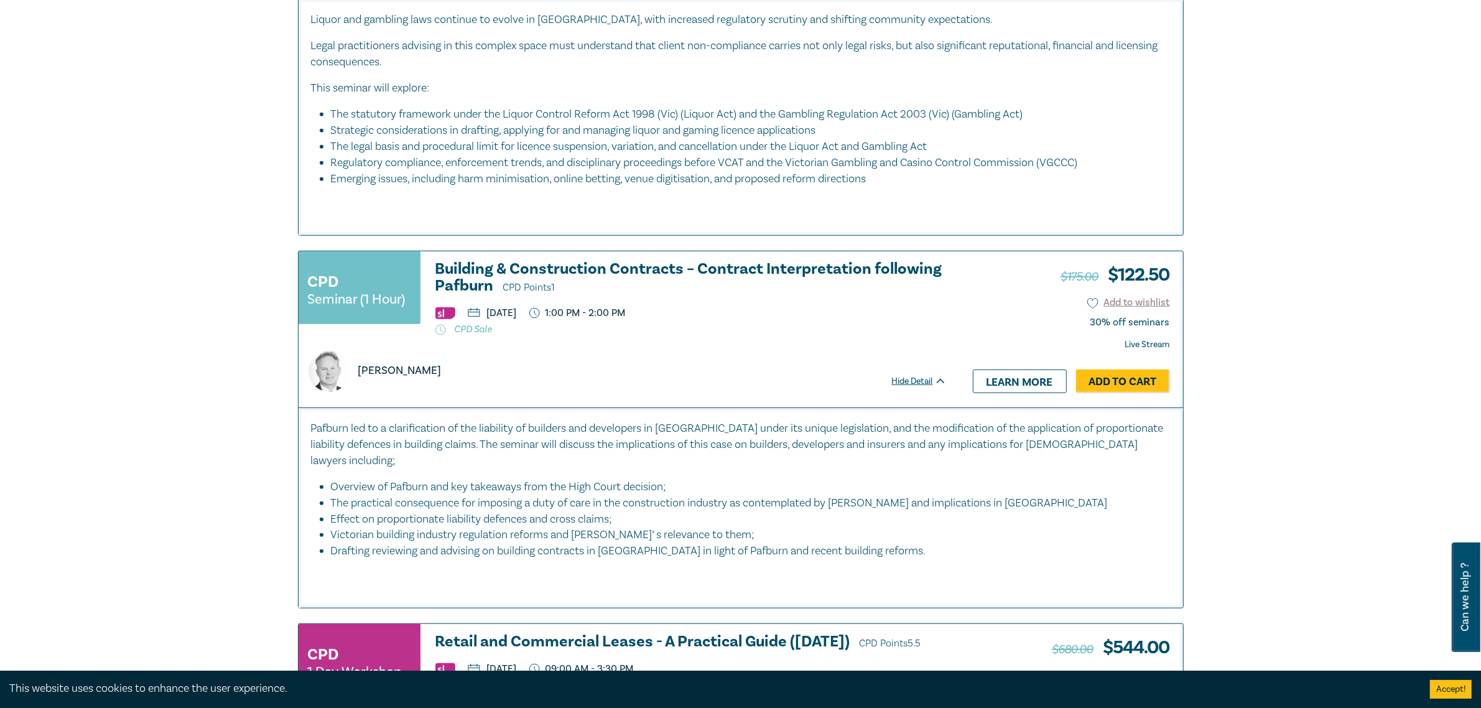
click at [851, 463] on div "Pafburn led to a clarification of the liability of builders and developers in N…" at bounding box center [741, 503] width 860 height 165
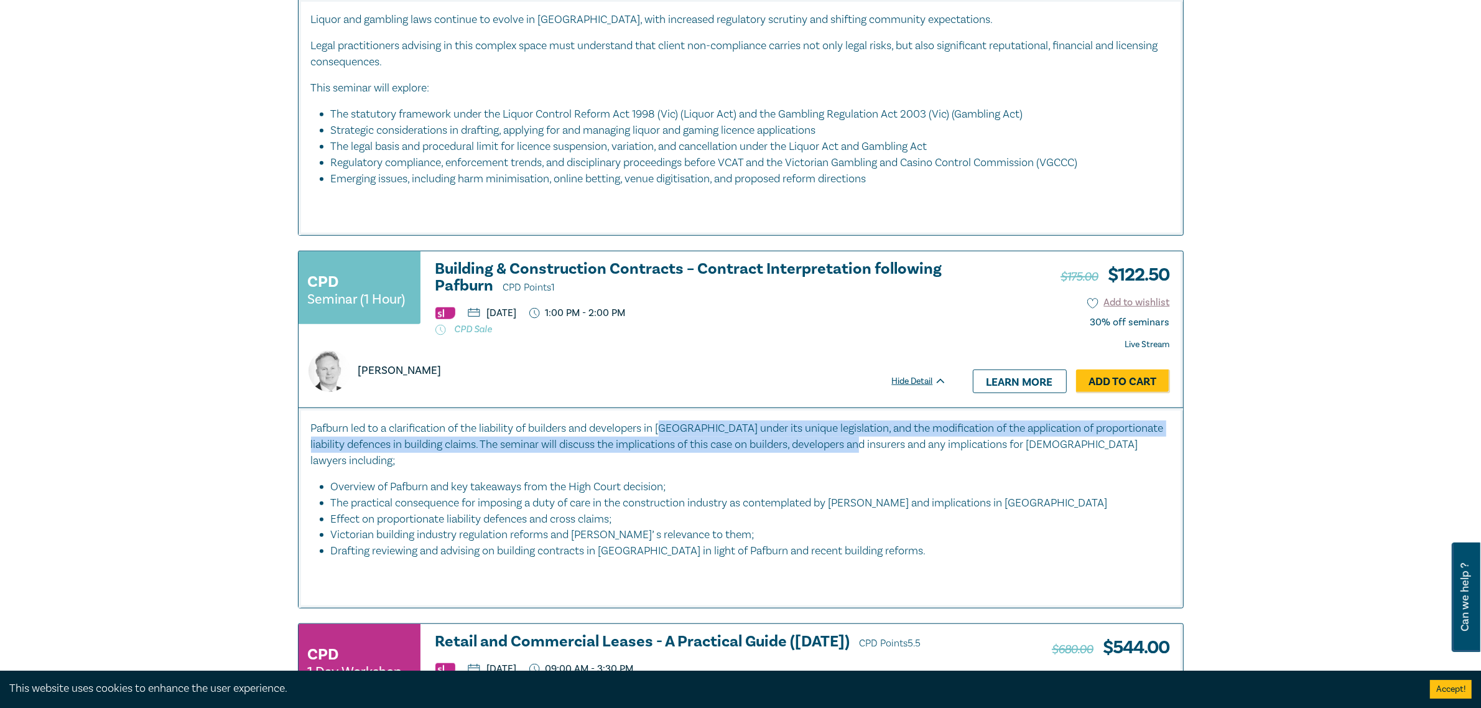
drag, startPoint x: 669, startPoint y: 411, endPoint x: 904, endPoint y: 454, distance: 238.4
click at [904, 454] on div "Pafburn led to a clarification of the liability of builders and developers in N…" at bounding box center [741, 507] width 885 height 200
click at [904, 455] on p "Pafburn led to a clarification of the liability of builders and developers in N…" at bounding box center [741, 445] width 860 height 49
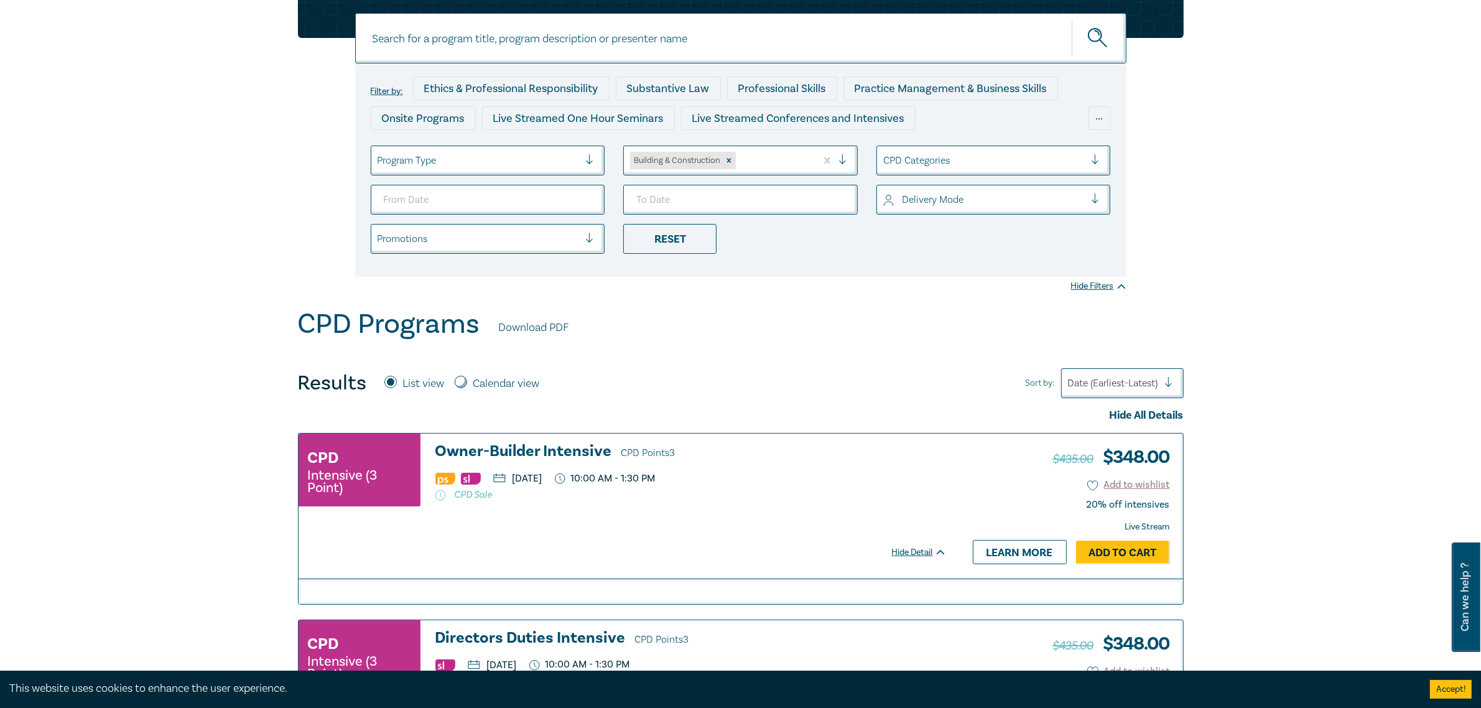
scroll to position [0, 0]
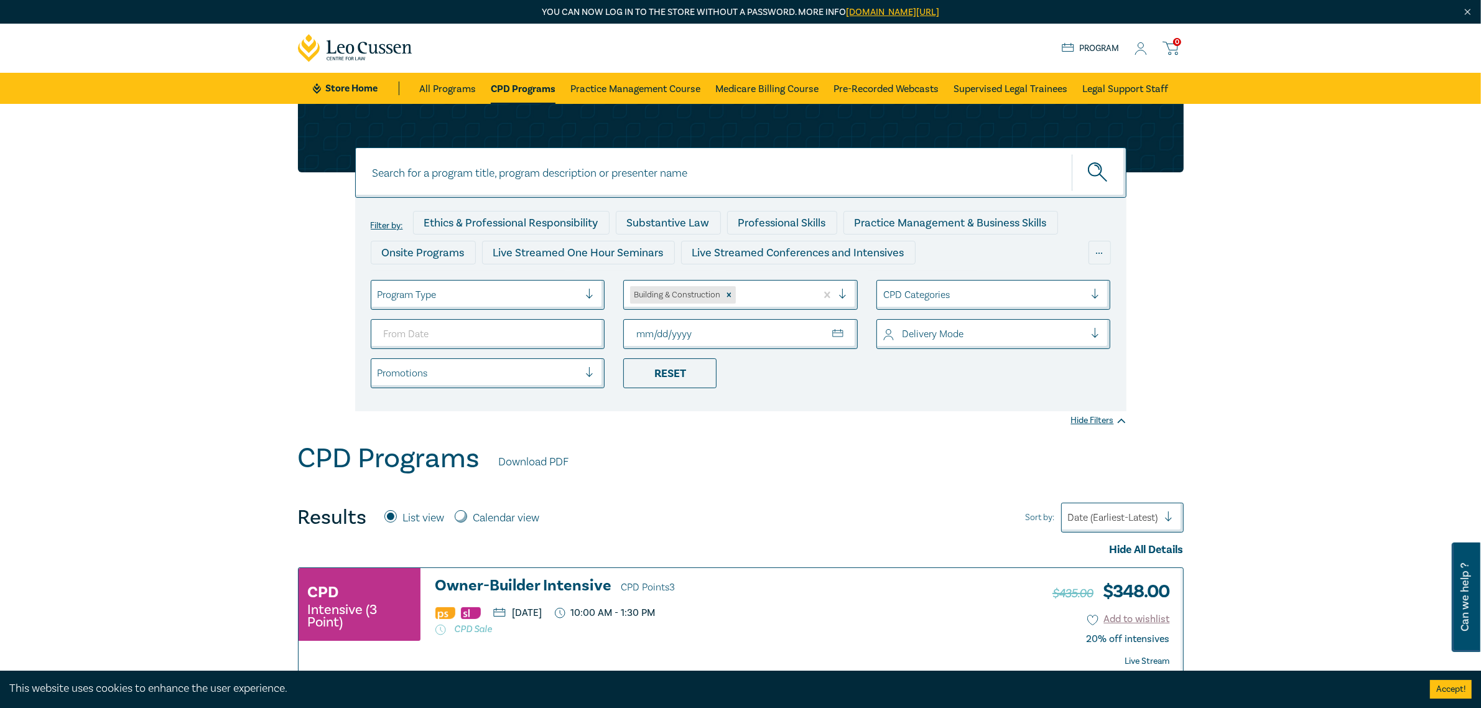
click at [803, 408] on div "Filter by: Ethics & Professional Responsibility Substantive Law Professional Sk…" at bounding box center [740, 304] width 771 height 213
click at [589, 297] on div at bounding box center [594, 295] width 19 height 12
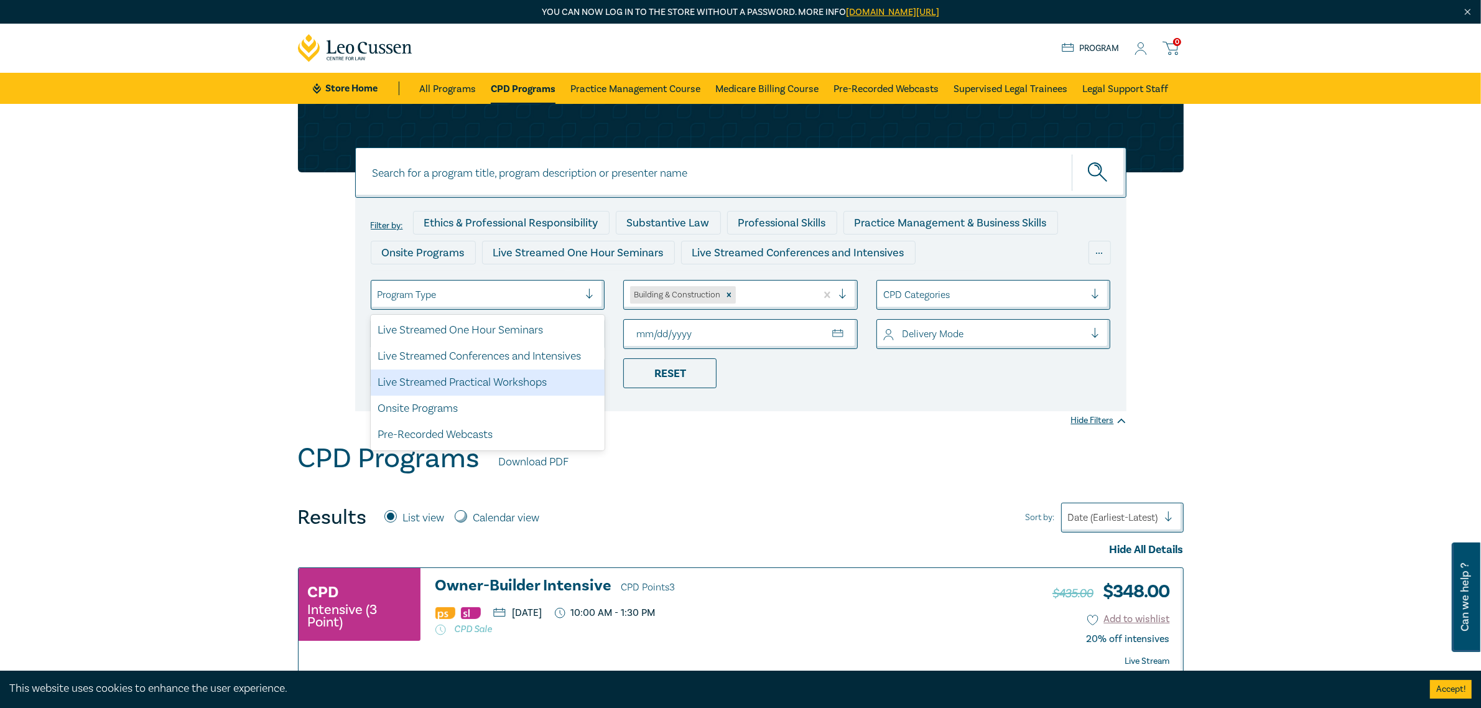
click at [1245, 300] on div "Filter by: Ethics & Professional Responsibility Substantive Law Professional Sk…" at bounding box center [740, 273] width 1481 height 338
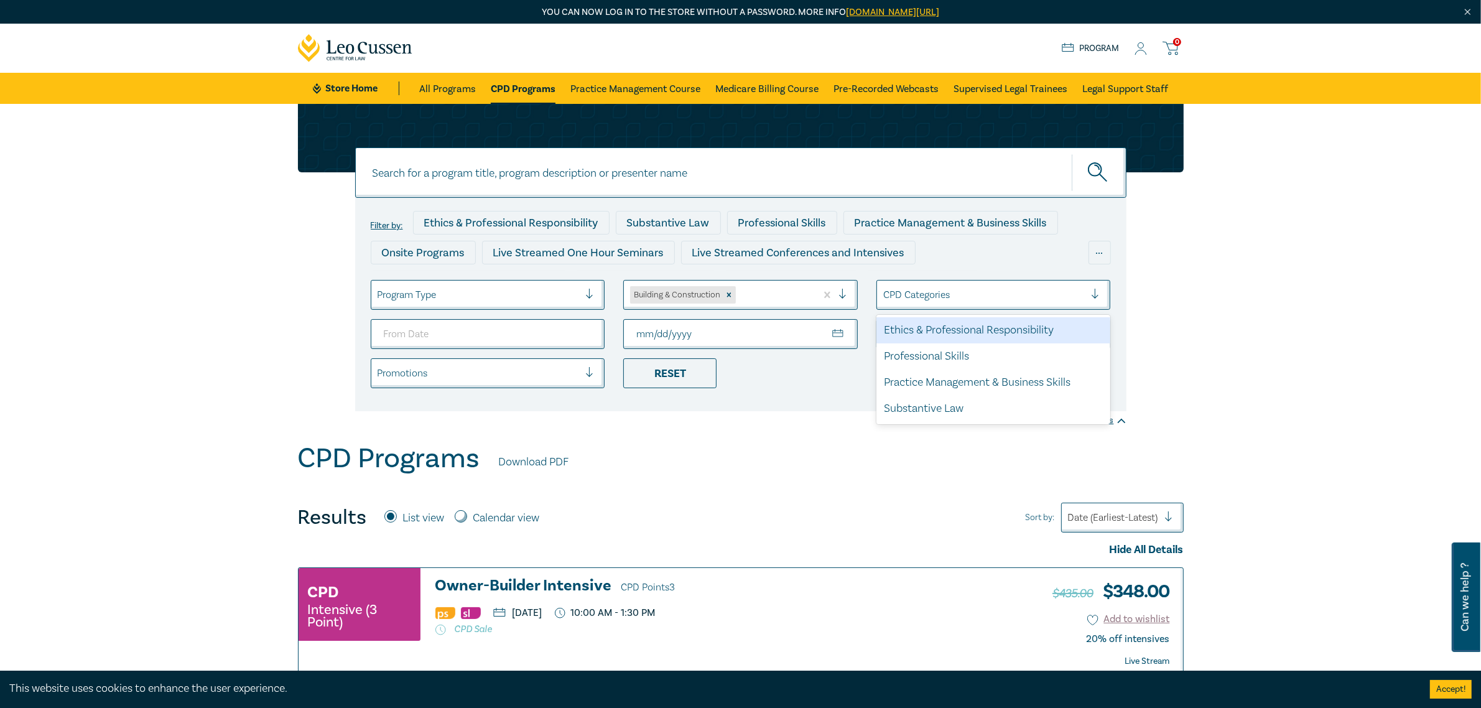
click at [1092, 295] on div at bounding box center [1100, 295] width 19 height 12
click at [937, 356] on div "Professional Skills" at bounding box center [994, 356] width 235 height 26
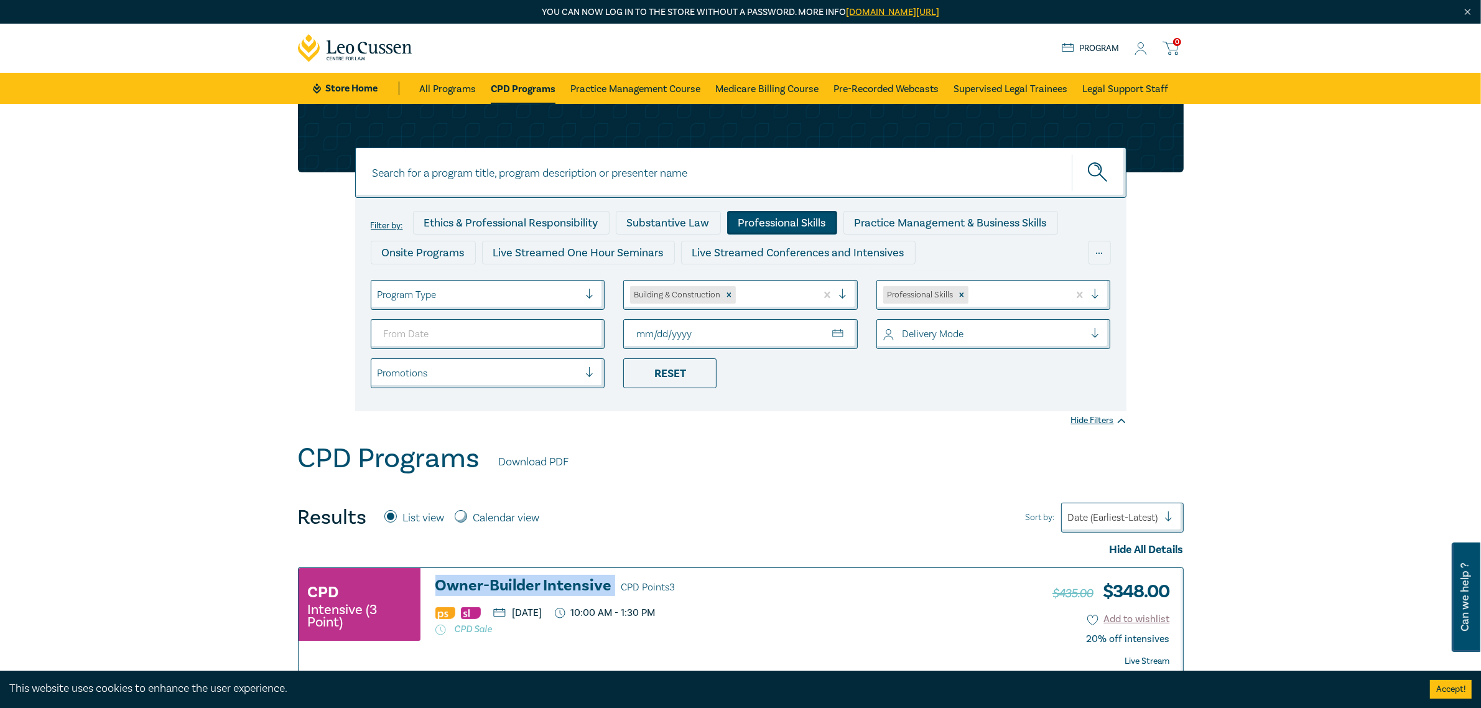
copy h3 "Owner-Builder Intensive"
drag, startPoint x: 427, startPoint y: 582, endPoint x: 118, endPoint y: 592, distance: 308.7
click at [614, 568] on div "CPD Intensive (3 Point) Owner-Builder Intensive CPD Points 3 Wednesday, 15 Octo…" at bounding box center [629, 640] width 661 height 144
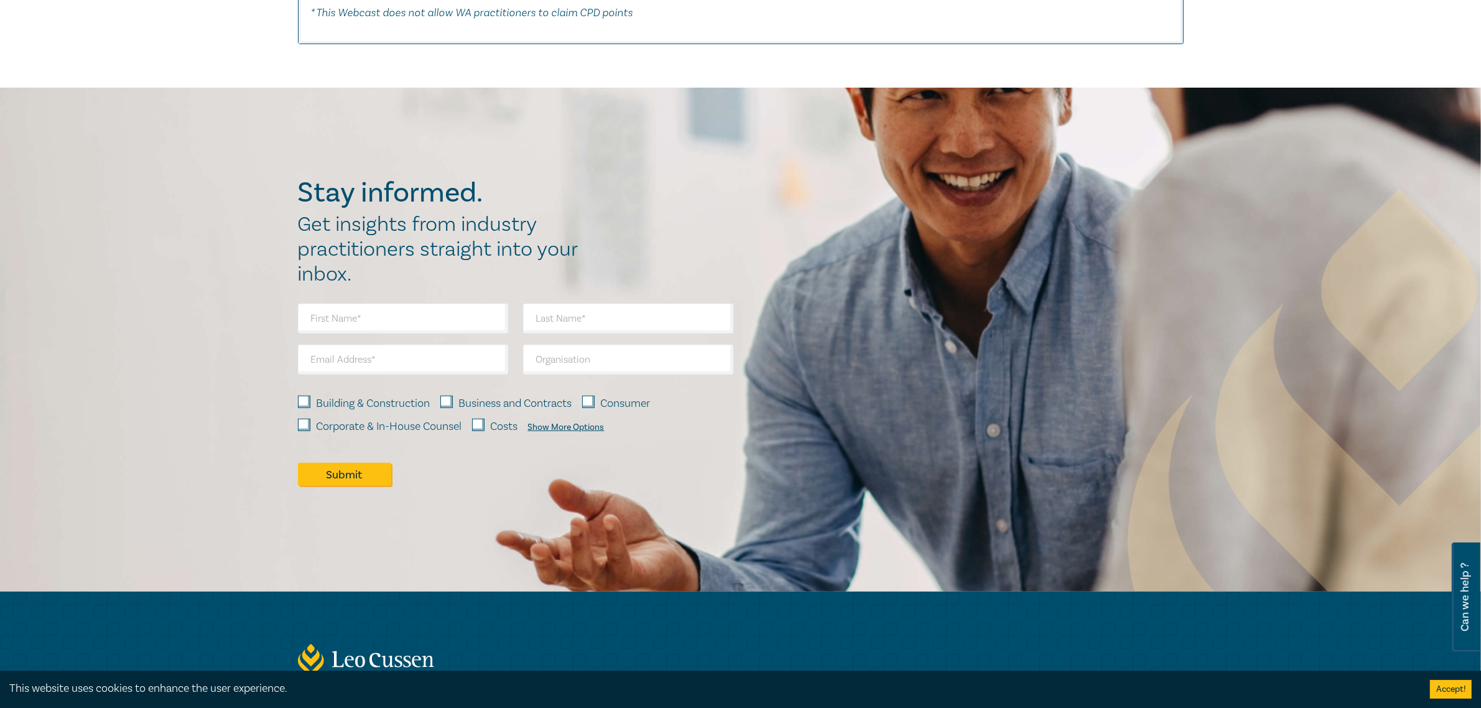
scroll to position [6826, 0]
